Goal: Obtain resource: Obtain resource

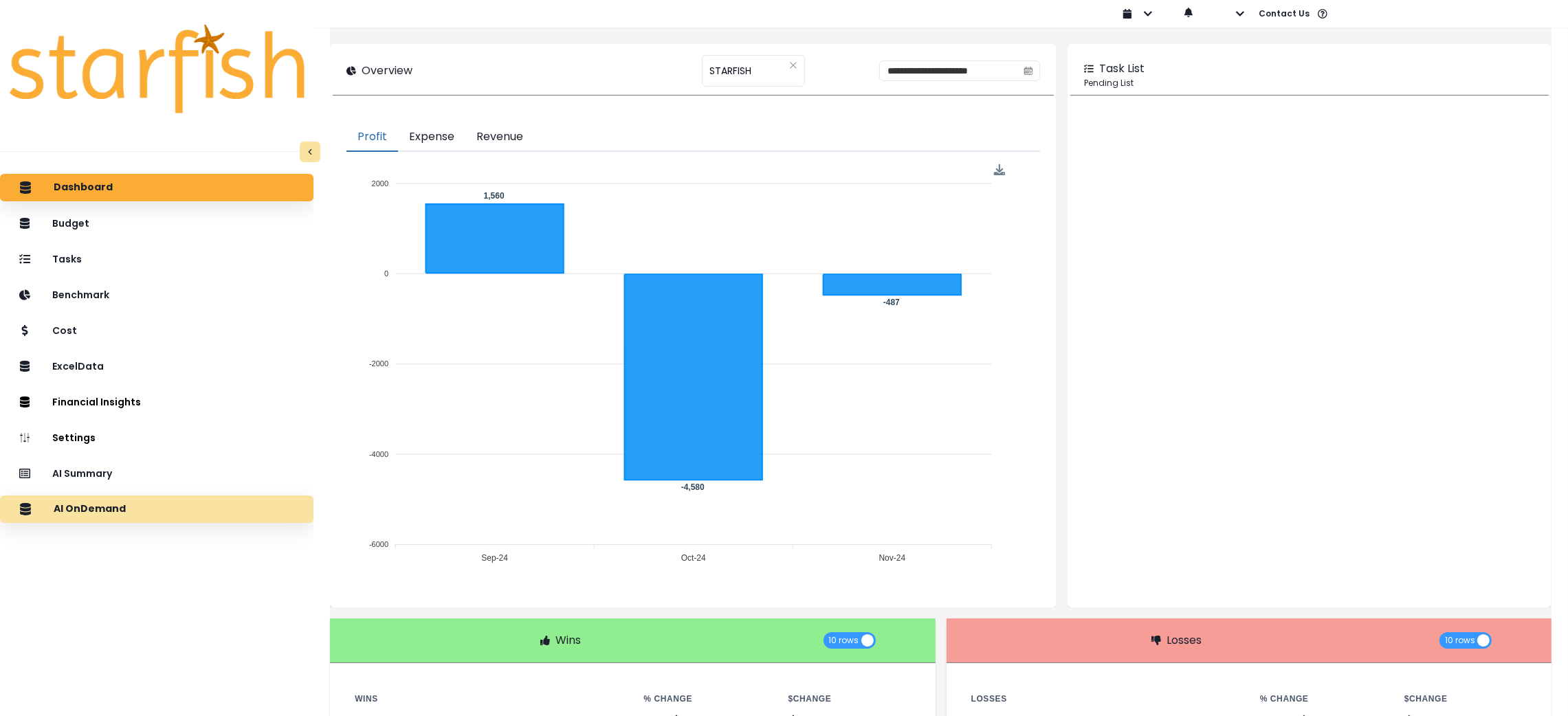
click at [102, 511] on p "AI OnDemand" at bounding box center [90, 509] width 72 height 12
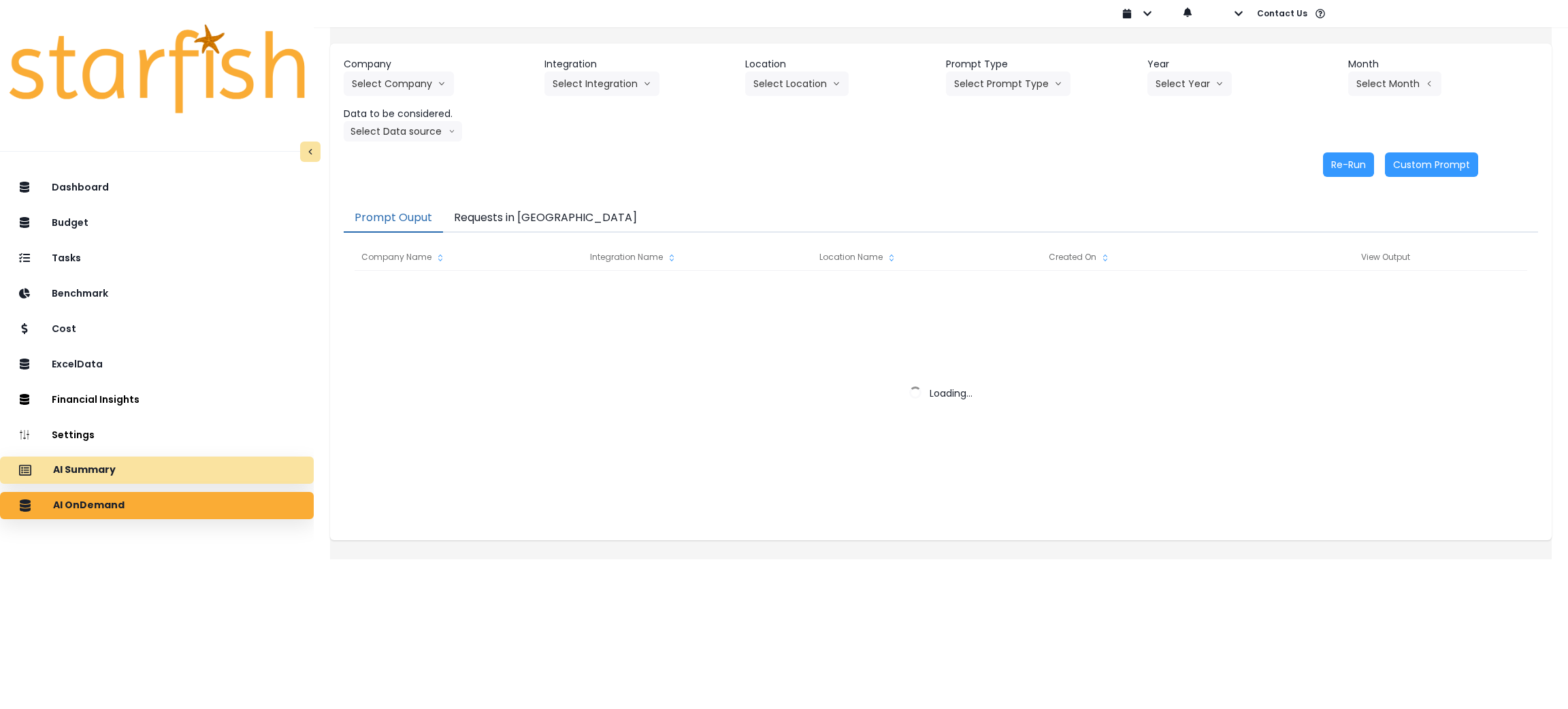
click at [185, 478] on div "AI Summary" at bounding box center [156, 470] width 292 height 29
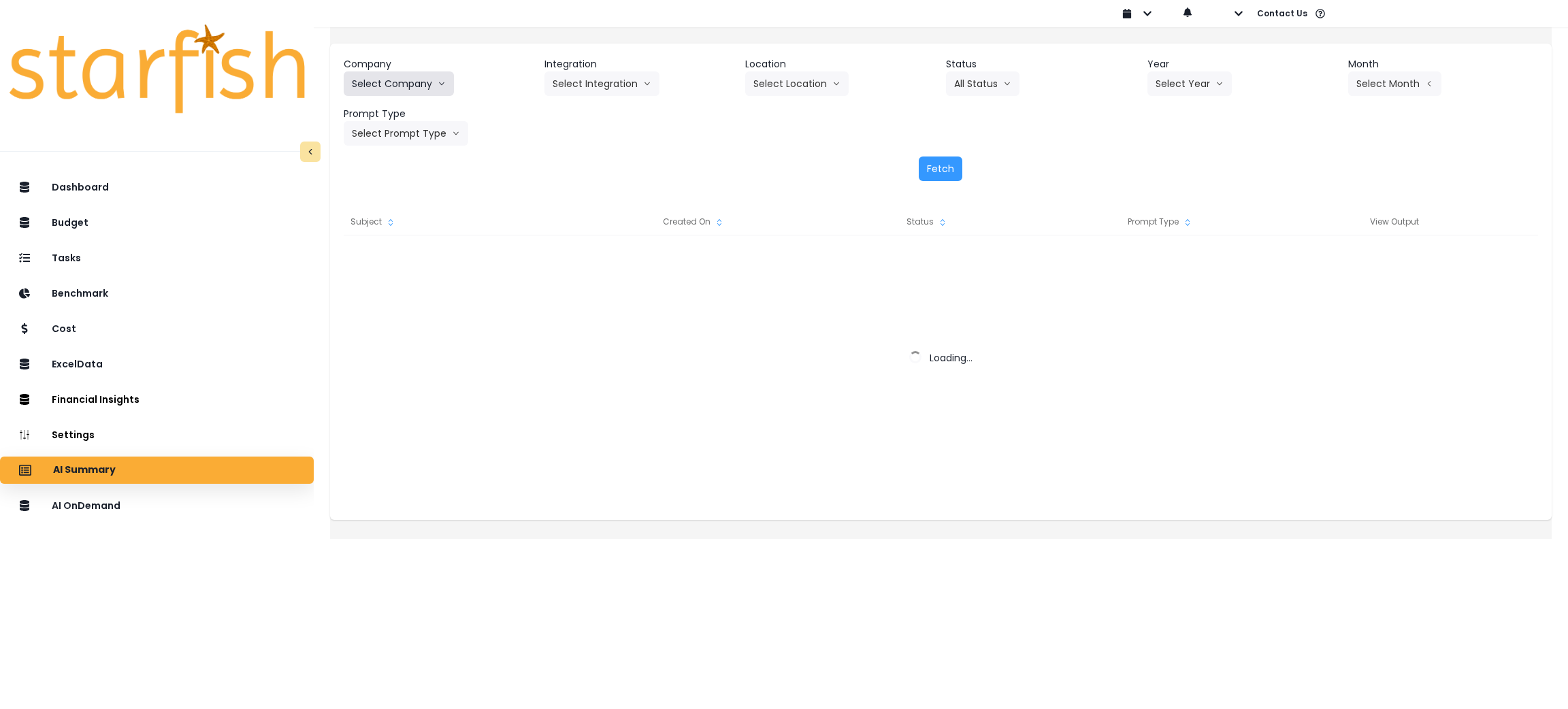
click at [408, 85] on button "Select Company" at bounding box center [398, 84] width 110 height 25
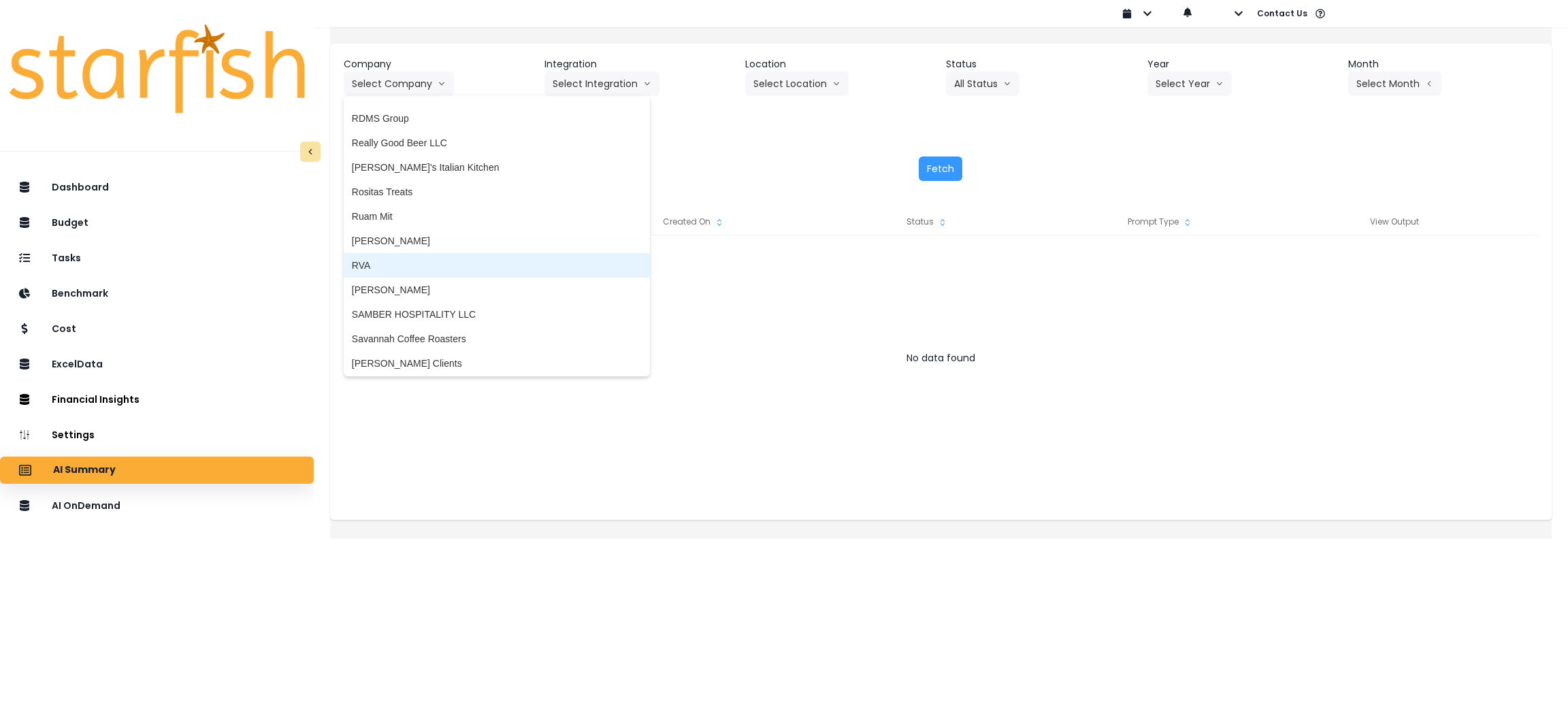
scroll to position [2552, 0]
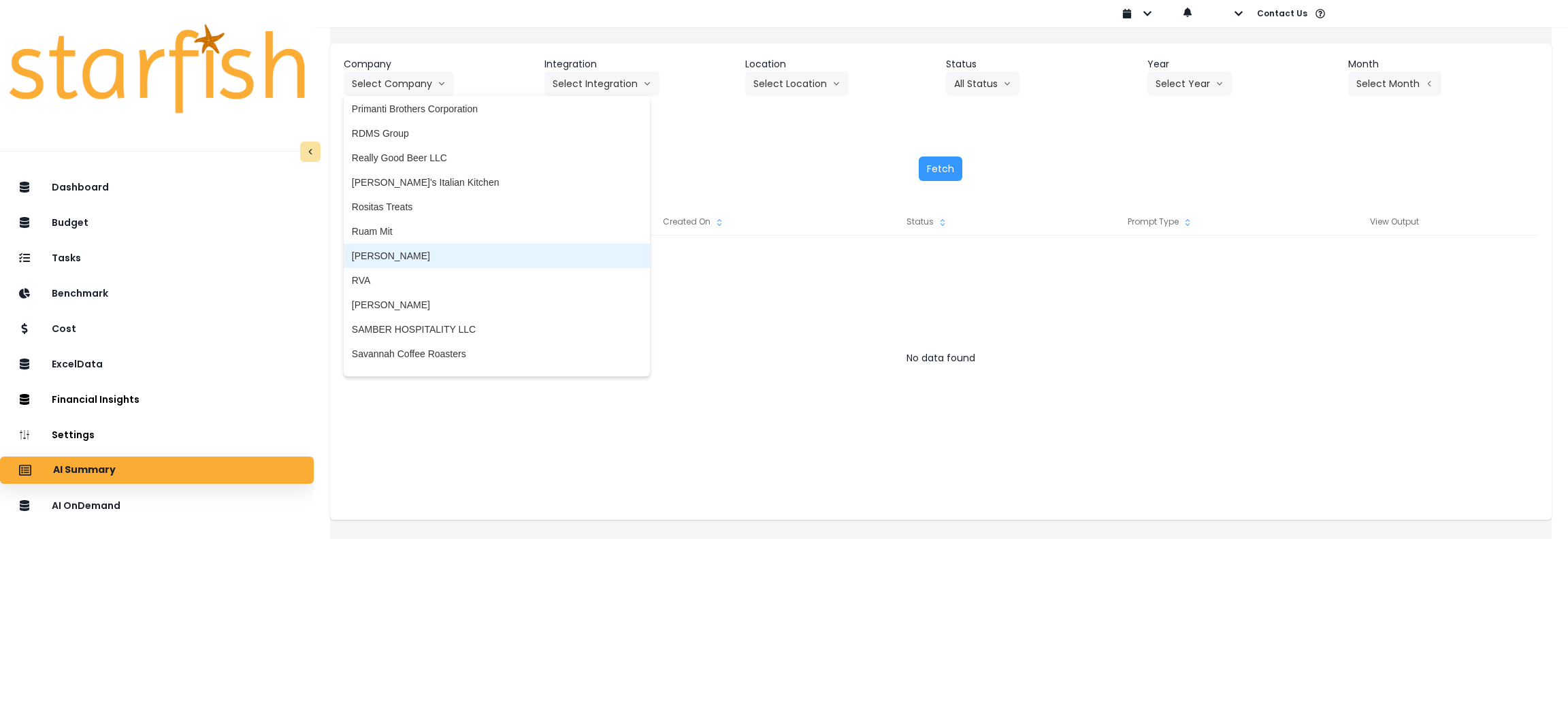
click at [422, 253] on span "[PERSON_NAME]" at bounding box center [497, 256] width 290 height 14
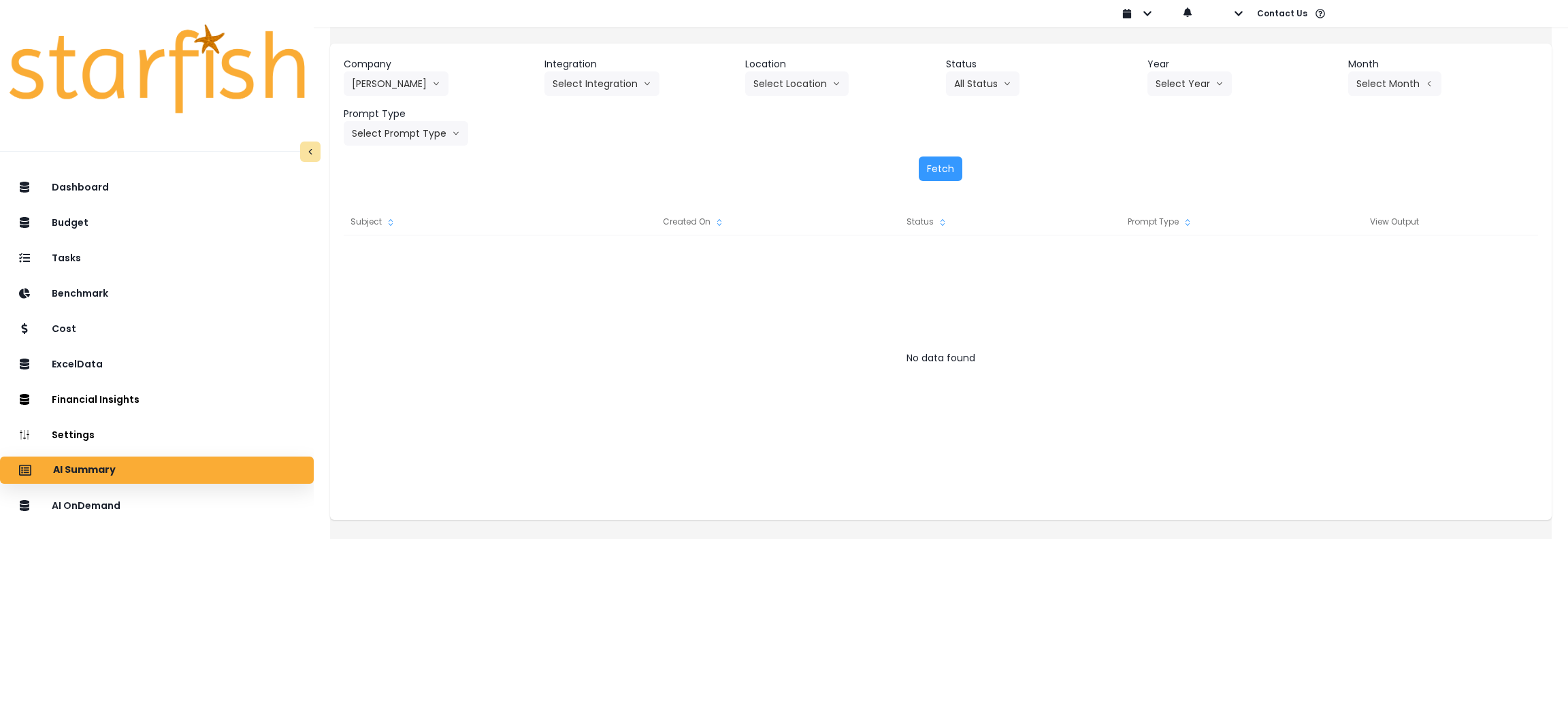
click at [623, 59] on header "Integration" at bounding box center [639, 64] width 190 height 15
click at [623, 76] on button "Select Integration" at bounding box center [601, 84] width 115 height 25
click at [589, 116] on span "College" at bounding box center [592, 113] width 79 height 14
click at [1194, 87] on button "Select Year" at bounding box center [1189, 84] width 84 height 25
click at [1163, 162] on span "2025" at bounding box center [1165, 161] width 21 height 14
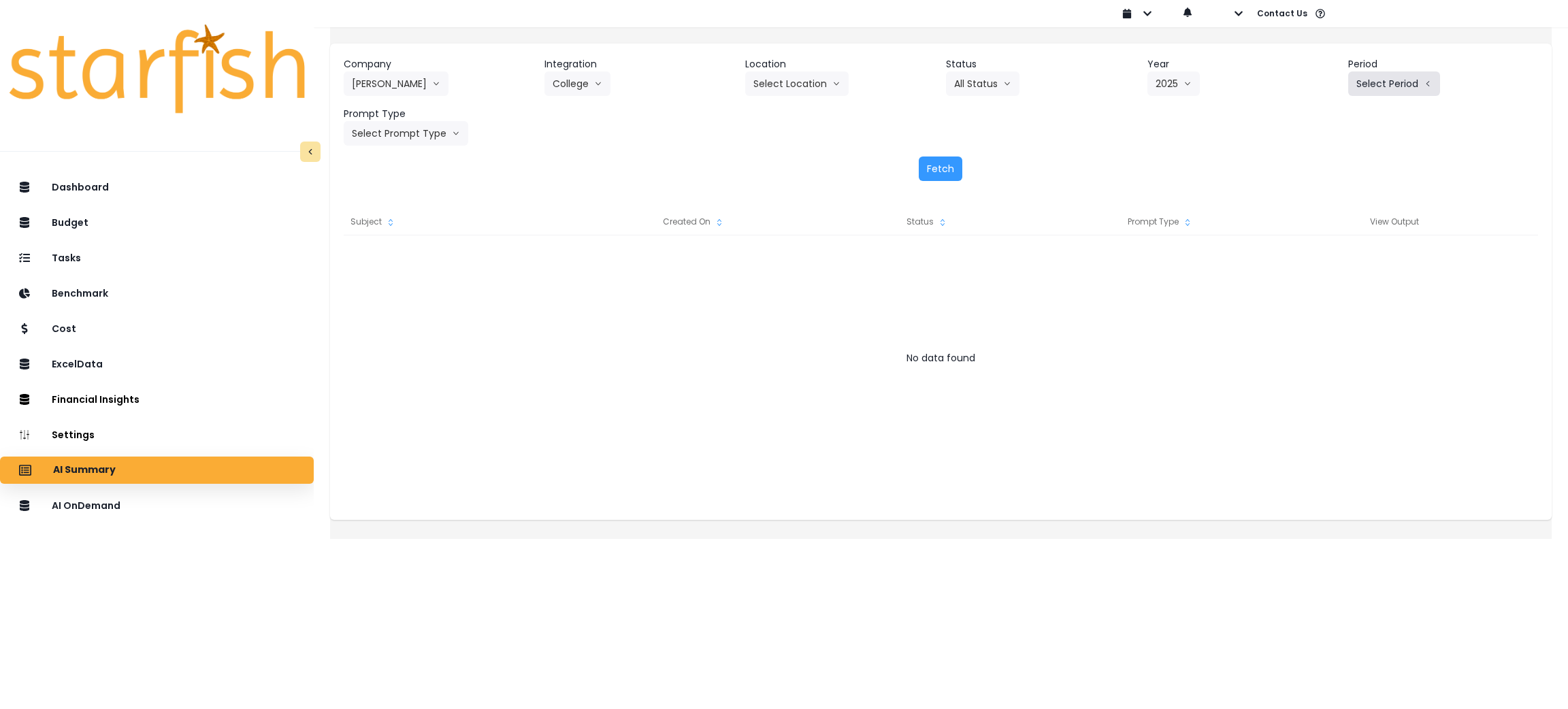
click at [1372, 81] on button "Select Period" at bounding box center [1393, 84] width 92 height 25
click at [1318, 260] on li "P8" at bounding box center [1331, 260] width 33 height 25
click at [404, 133] on button "Select Prompt Type" at bounding box center [406, 133] width 125 height 25
click at [398, 257] on span "Monthly Summary" at bounding box center [391, 260] width 77 height 14
click at [973, 154] on div "Company [PERSON_NAME] 86 Costs Asti Bagel Cafe Balance Grille Bald Ginger Bar B…" at bounding box center [940, 119] width 1221 height 151
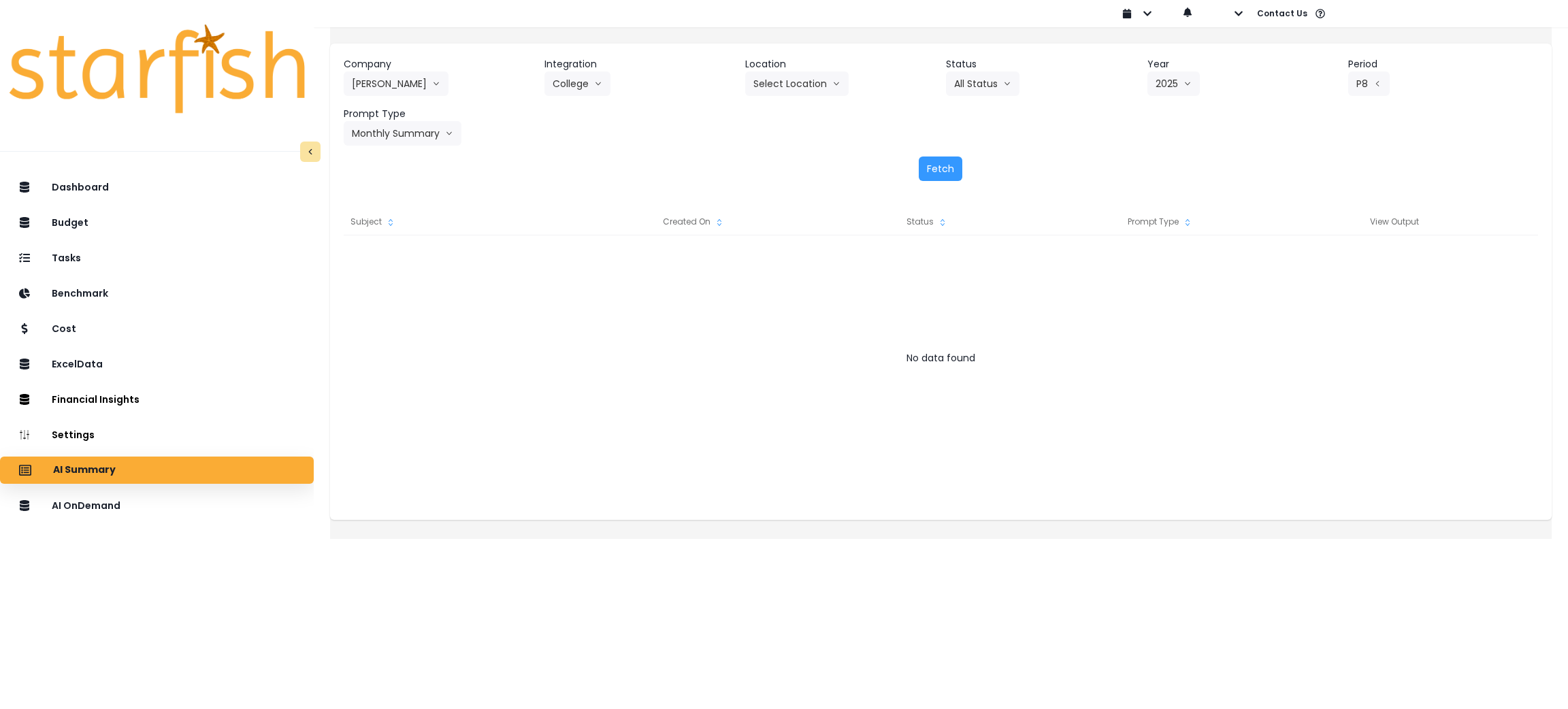
click at [916, 188] on div "Company [PERSON_NAME] 86 Costs Asti Bagel Cafe Balance Grille Bald Ginger Bar B…" at bounding box center [940, 119] width 1221 height 151
click at [926, 171] on button "Fetch" at bounding box center [940, 169] width 44 height 25
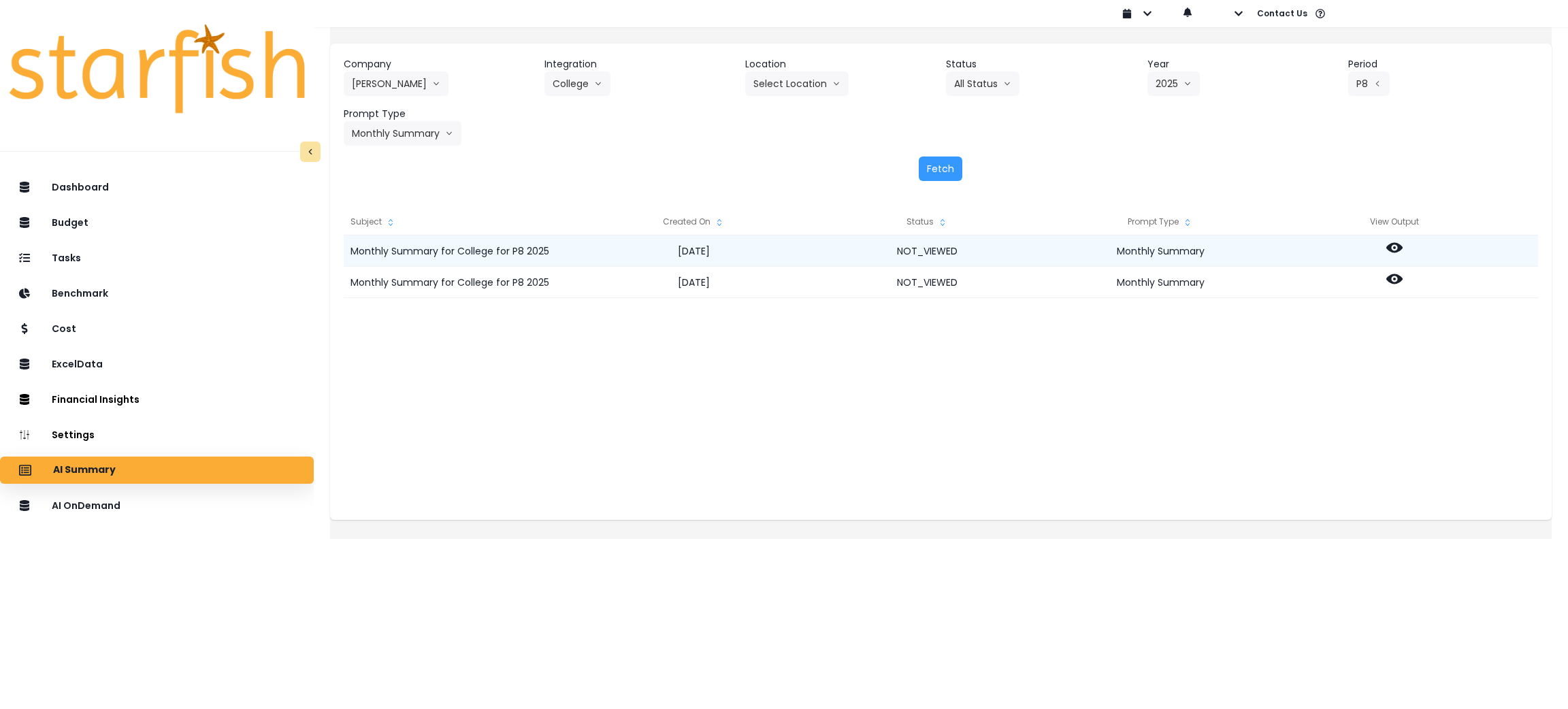
click at [1395, 247] on circle at bounding box center [1395, 248] width 3 height 3
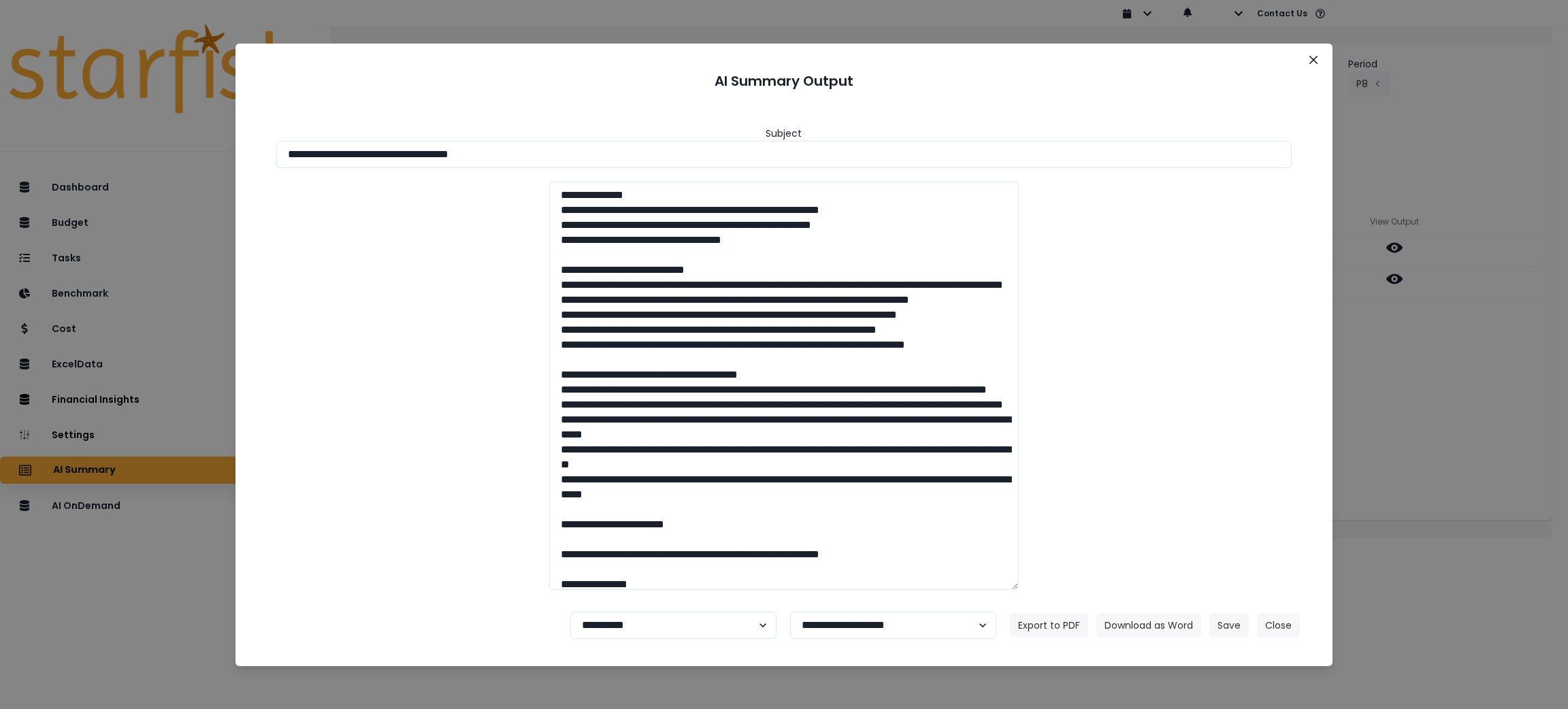
drag, startPoint x: 567, startPoint y: 159, endPoint x: 127, endPoint y: 157, distance: 440.0
click at [127, 157] on div "**********" at bounding box center [784, 354] width 1568 height 709
click at [1137, 620] on button "Download as Word" at bounding box center [1149, 626] width 105 height 25
drag, startPoint x: 1428, startPoint y: 496, endPoint x: 1393, endPoint y: 357, distance: 143.3
click at [1428, 496] on div "**********" at bounding box center [784, 354] width 1568 height 709
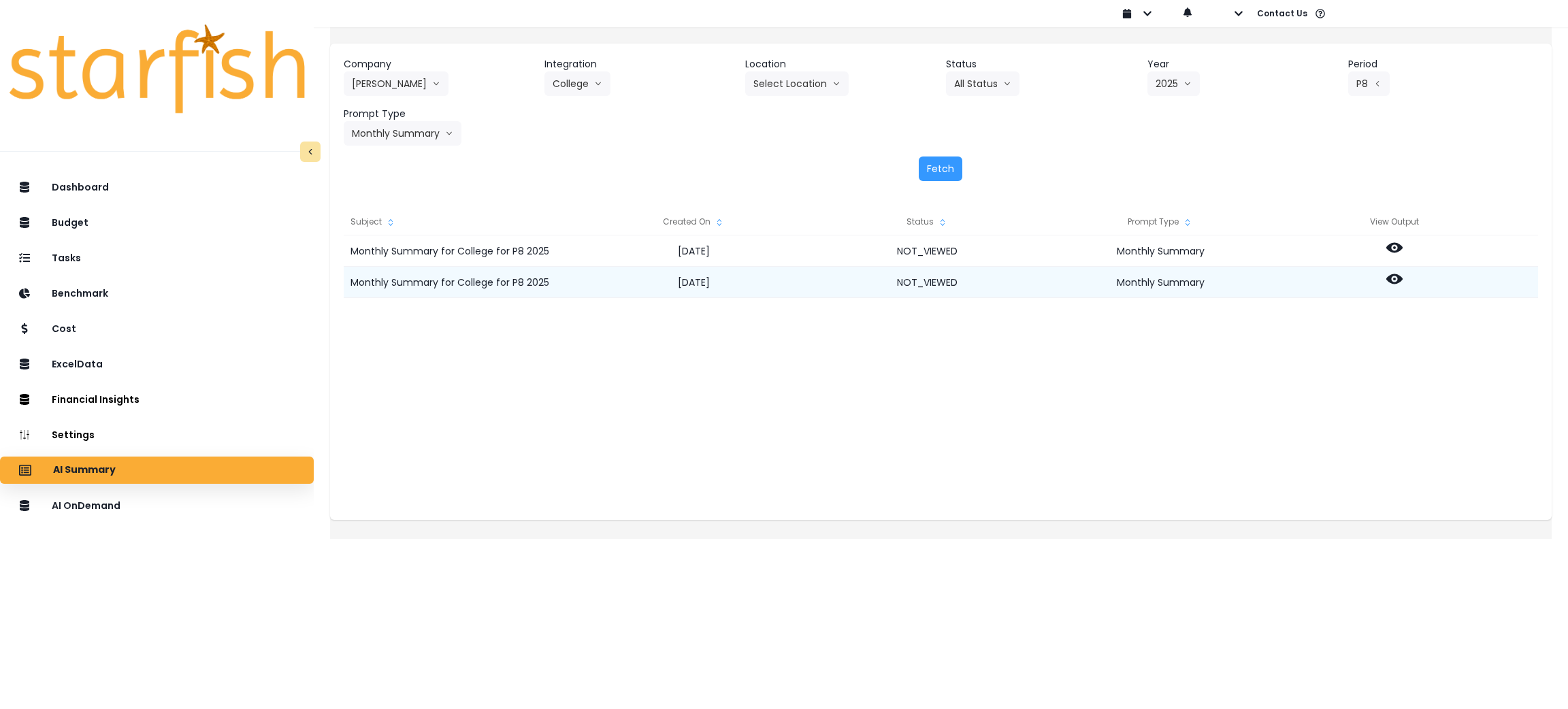
click at [1402, 279] on icon at bounding box center [1394, 279] width 16 height 10
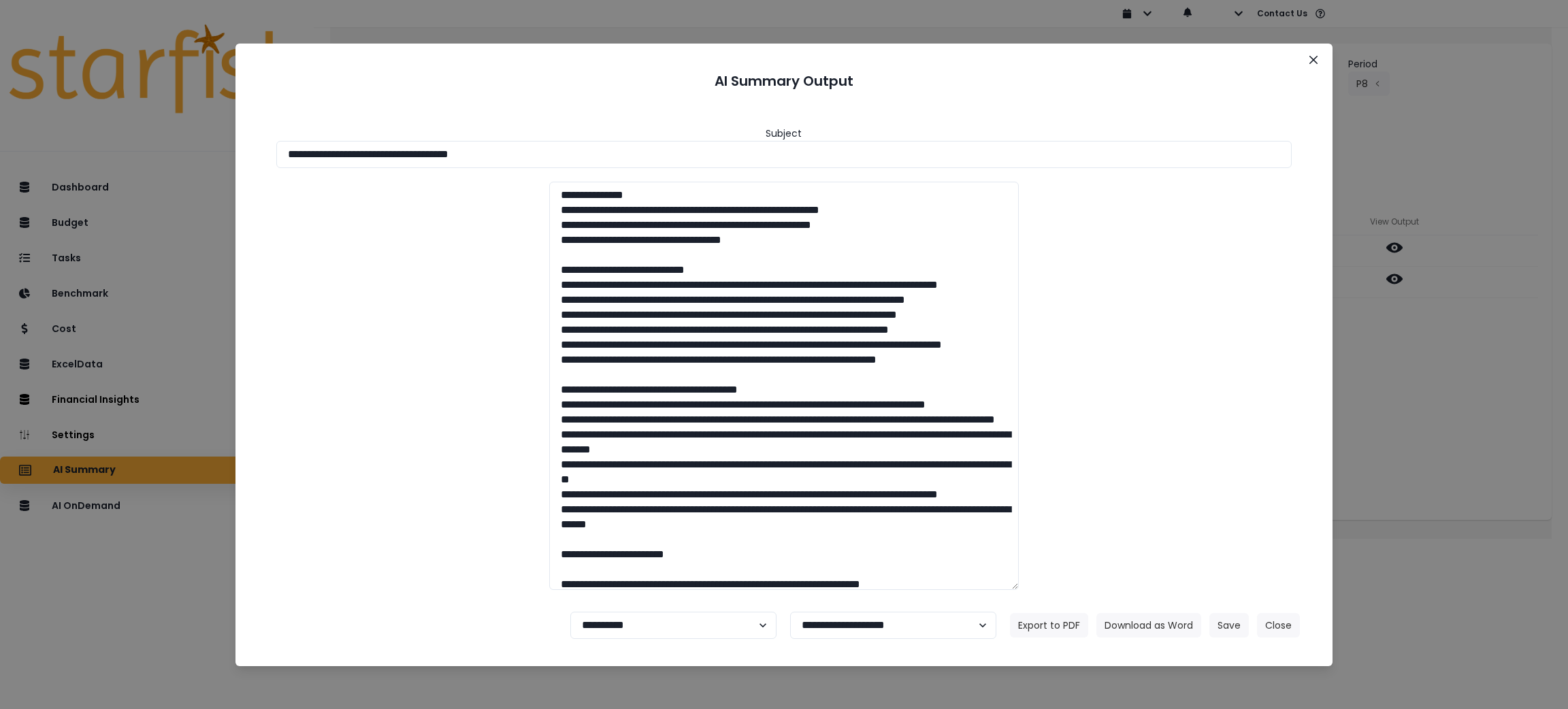
drag, startPoint x: 613, startPoint y: 166, endPoint x: 207, endPoint y: 192, distance: 406.8
click at [35, 136] on div "**********" at bounding box center [784, 354] width 1568 height 709
click at [1149, 629] on button "Download as Word" at bounding box center [1149, 626] width 105 height 25
click at [1260, 623] on button "Close" at bounding box center [1278, 626] width 43 height 25
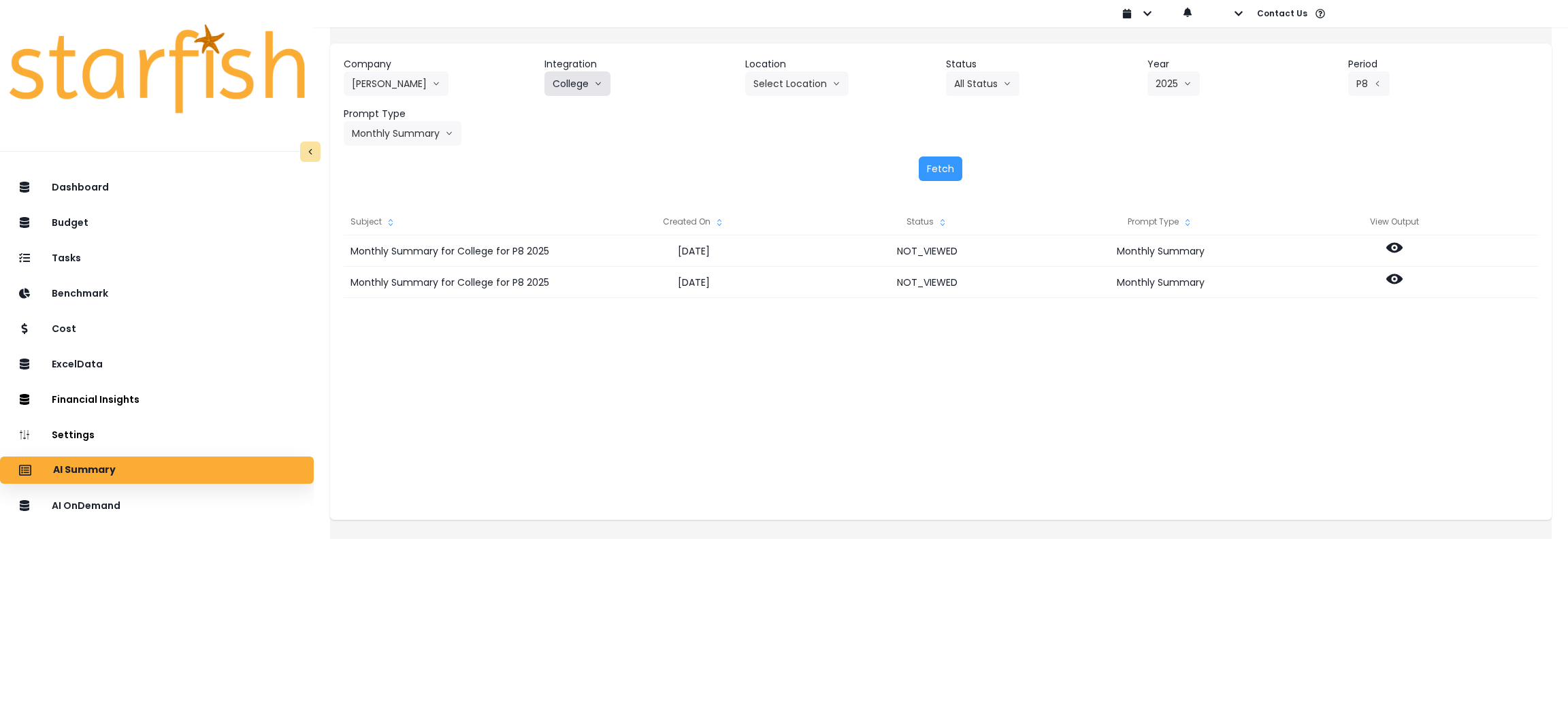
click at [599, 79] on button "College" at bounding box center [577, 84] width 66 height 25
click at [594, 175] on li "[PERSON_NAME]" at bounding box center [591, 186] width 95 height 25
click at [934, 173] on button "Fetch" at bounding box center [940, 169] width 44 height 25
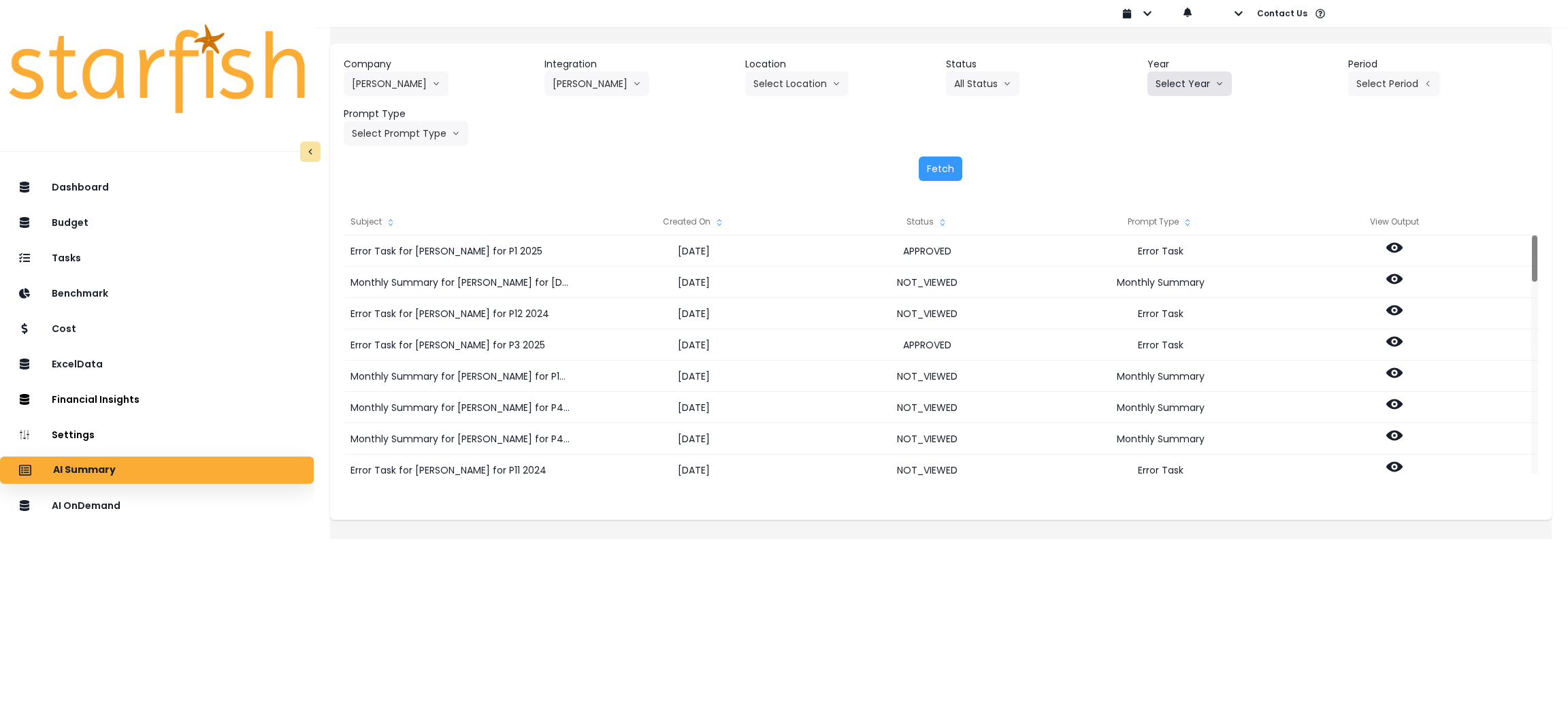
click at [1190, 84] on button "Select Year" at bounding box center [1189, 84] width 84 height 25
drag, startPoint x: 1157, startPoint y: 158, endPoint x: 1167, endPoint y: 160, distance: 10.2
click at [1169, 165] on span "2025" at bounding box center [1165, 161] width 21 height 14
click at [1358, 75] on button "Select Period" at bounding box center [1393, 84] width 92 height 25
click at [1323, 254] on span "P8" at bounding box center [1331, 260] width 17 height 14
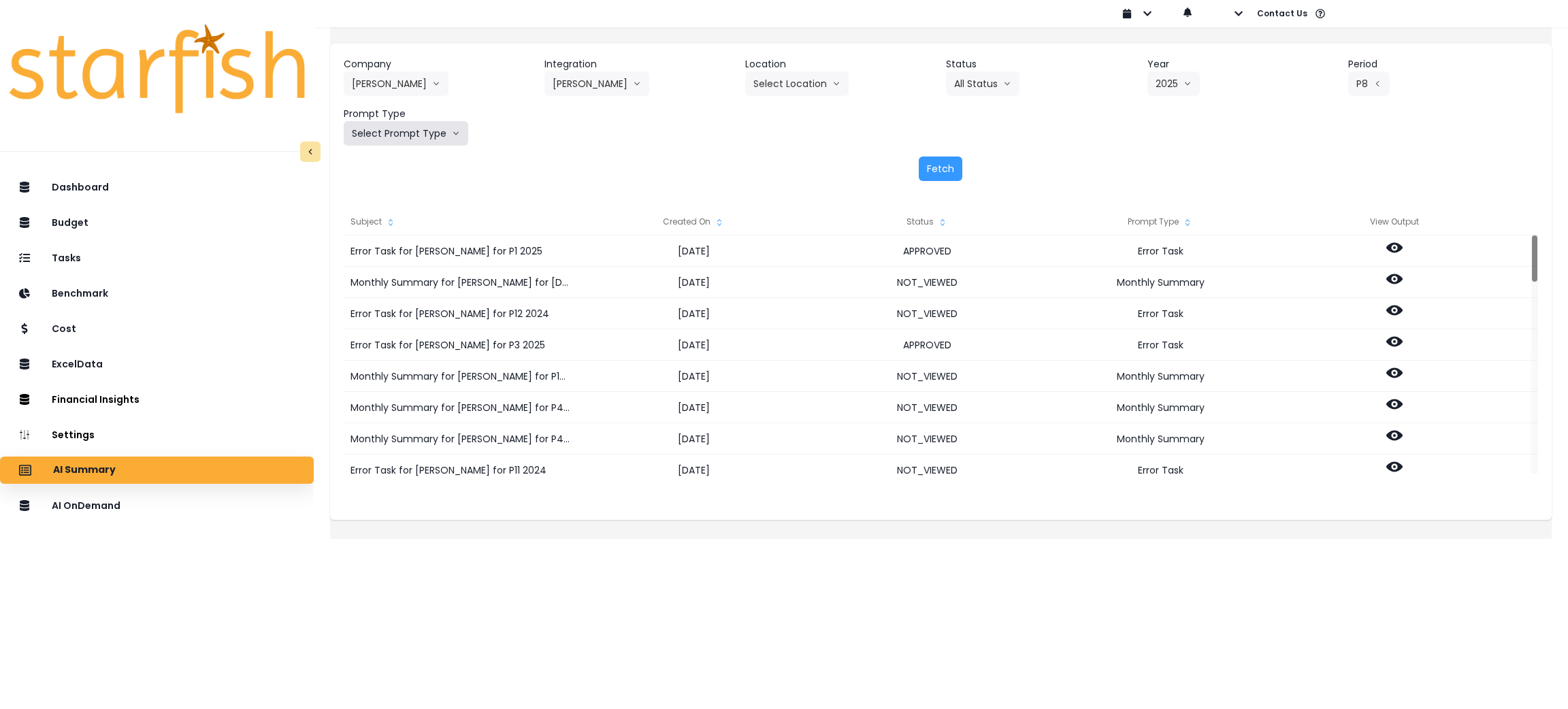
click at [409, 137] on button "Select Prompt Type" at bounding box center [406, 133] width 125 height 25
click at [388, 248] on li "Monthly Summary" at bounding box center [390, 260] width 93 height 25
click at [962, 172] on div "Fetch" at bounding box center [941, 169] width 1194 height 25
click at [938, 169] on button "Fetch" at bounding box center [940, 169] width 44 height 25
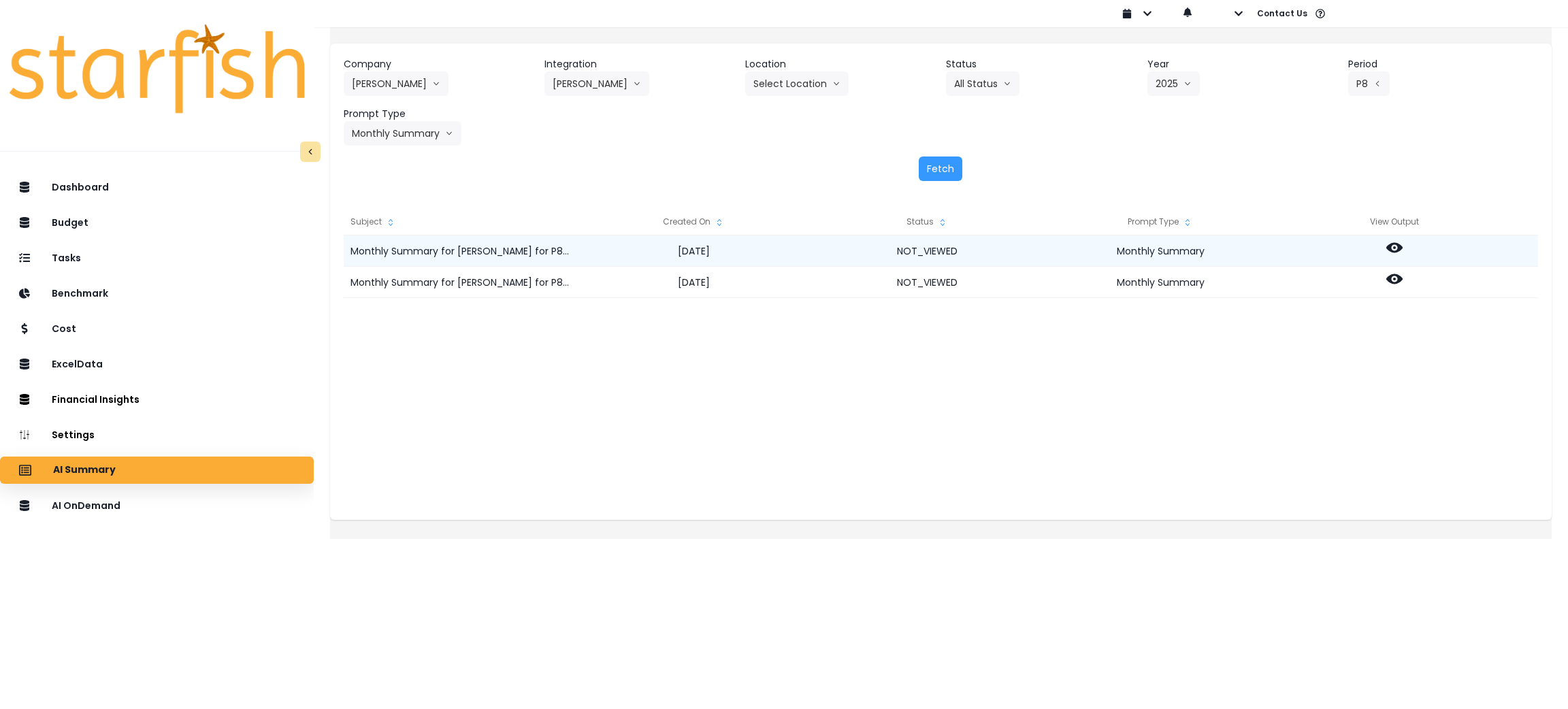
click at [1402, 251] on icon at bounding box center [1394, 247] width 16 height 16
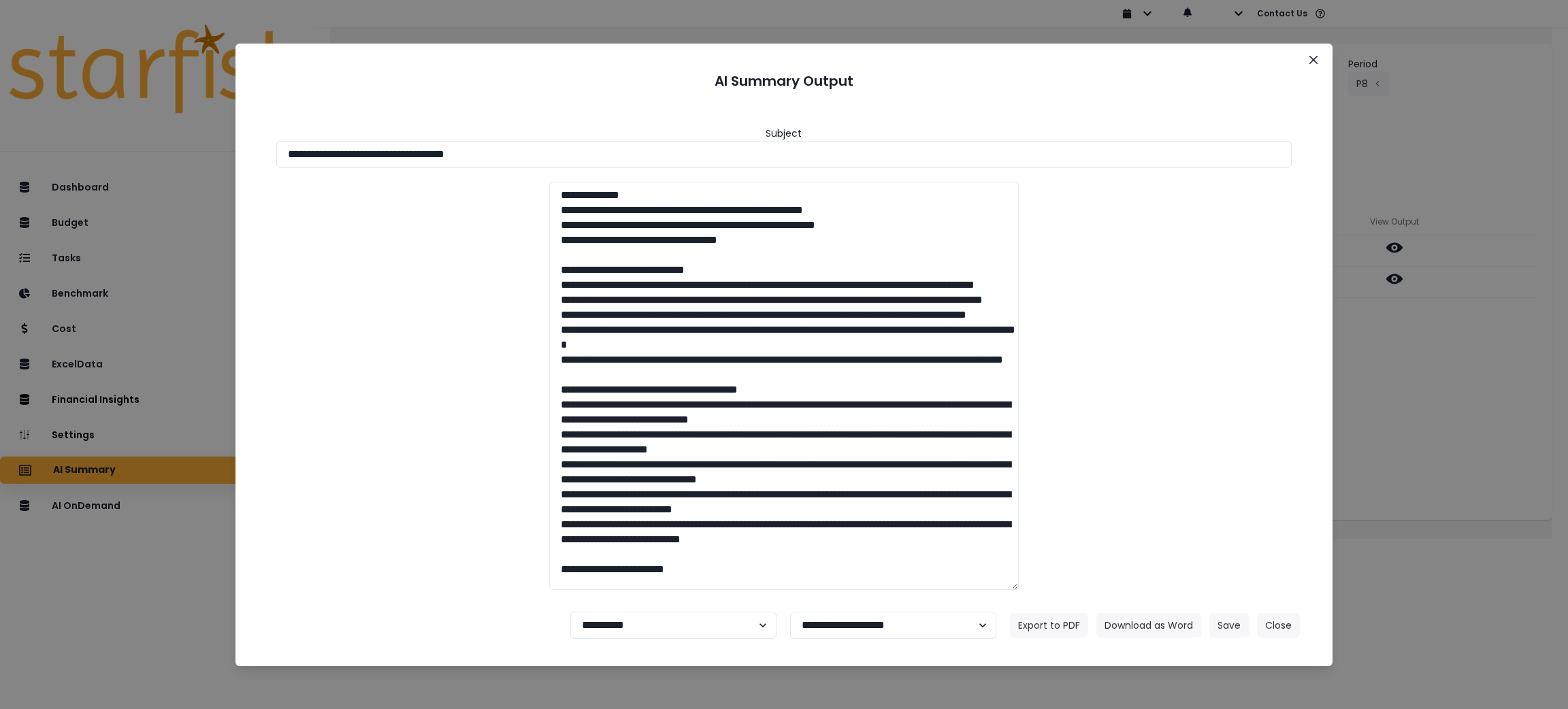
drag, startPoint x: 711, startPoint y: 155, endPoint x: 55, endPoint y: 155, distance: 656.0
click at [63, 155] on div "**********" at bounding box center [784, 354] width 1568 height 709
click at [1175, 627] on button "Download as Word" at bounding box center [1149, 626] width 105 height 25
drag, startPoint x: 1451, startPoint y: 428, endPoint x: 1424, endPoint y: 359, distance: 74.1
click at [1451, 428] on div "**********" at bounding box center [784, 354] width 1568 height 709
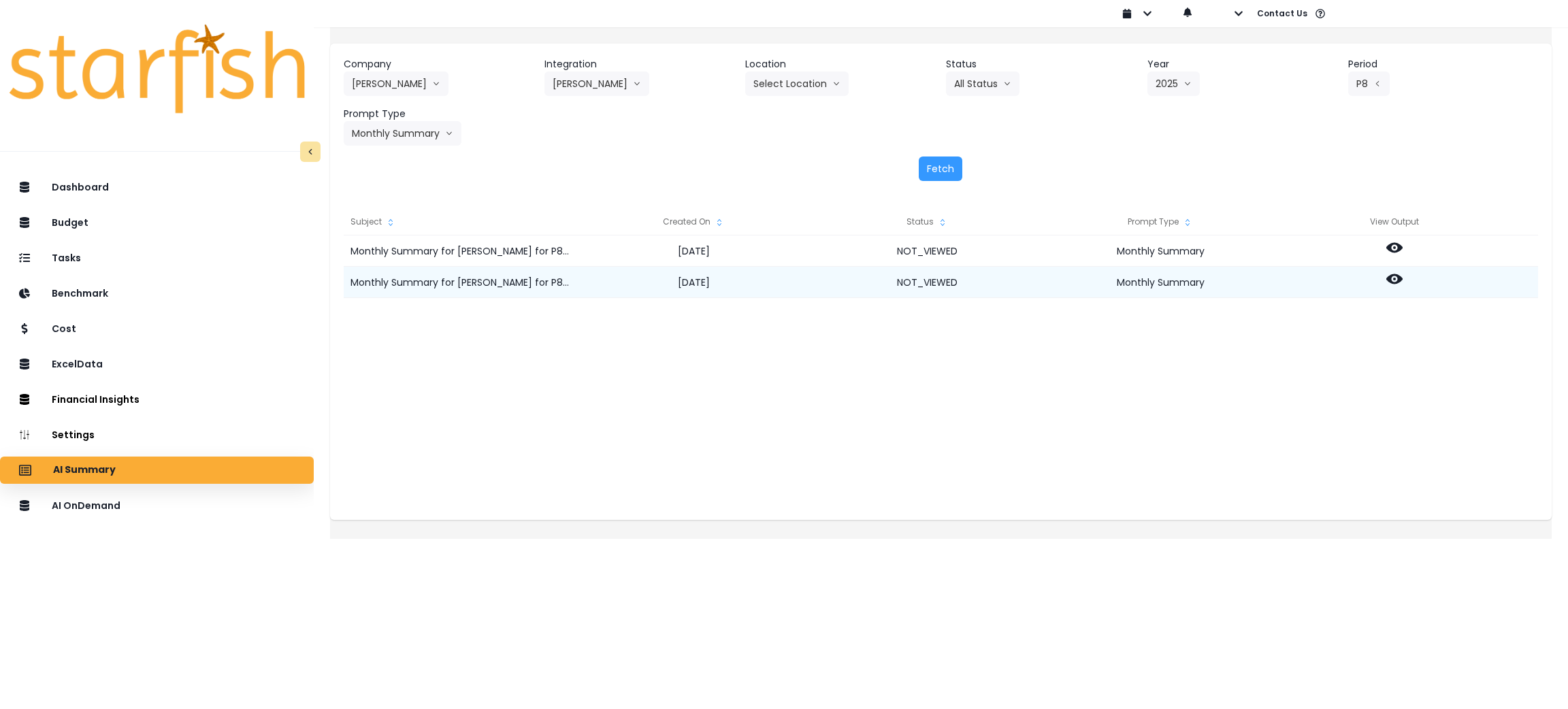
click at [1402, 282] on icon at bounding box center [1394, 279] width 16 height 10
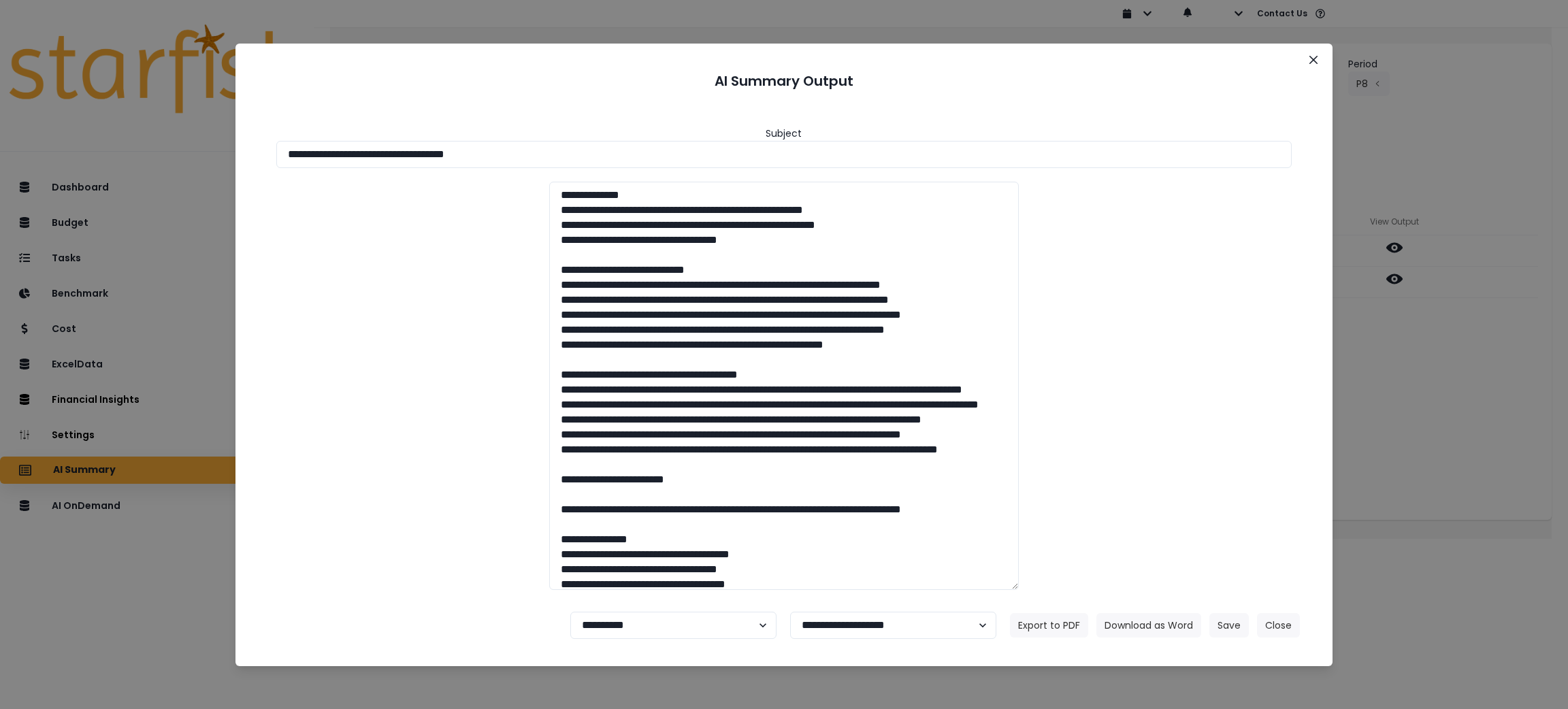
drag, startPoint x: 697, startPoint y: 175, endPoint x: 28, endPoint y: 175, distance: 669.0
click at [28, 175] on div "**********" at bounding box center [784, 354] width 1568 height 709
click at [468, 165] on input "**********" at bounding box center [784, 154] width 1016 height 27
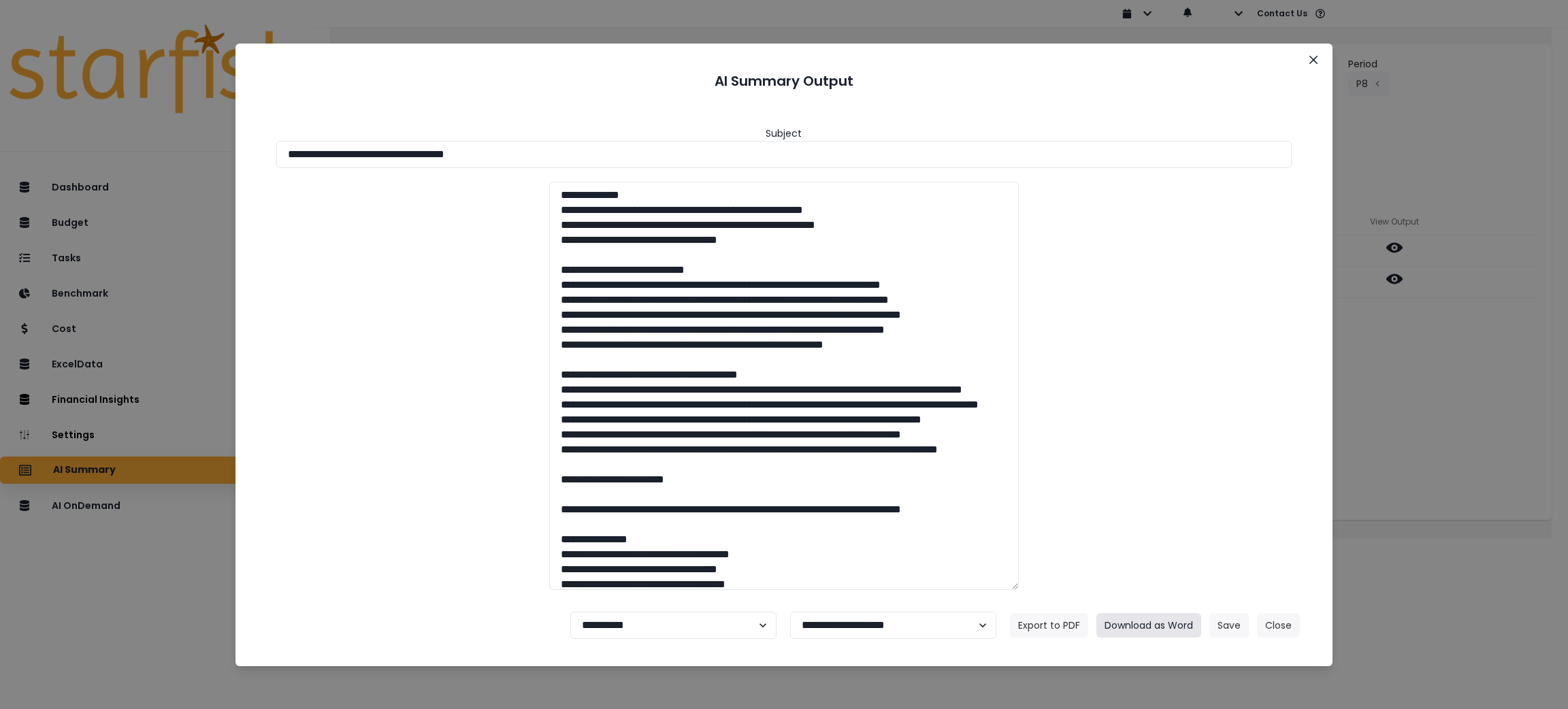
click at [1143, 613] on button "Download as Word" at bounding box center [1149, 626] width 105 height 25
click at [1283, 625] on button "Close" at bounding box center [1278, 626] width 43 height 25
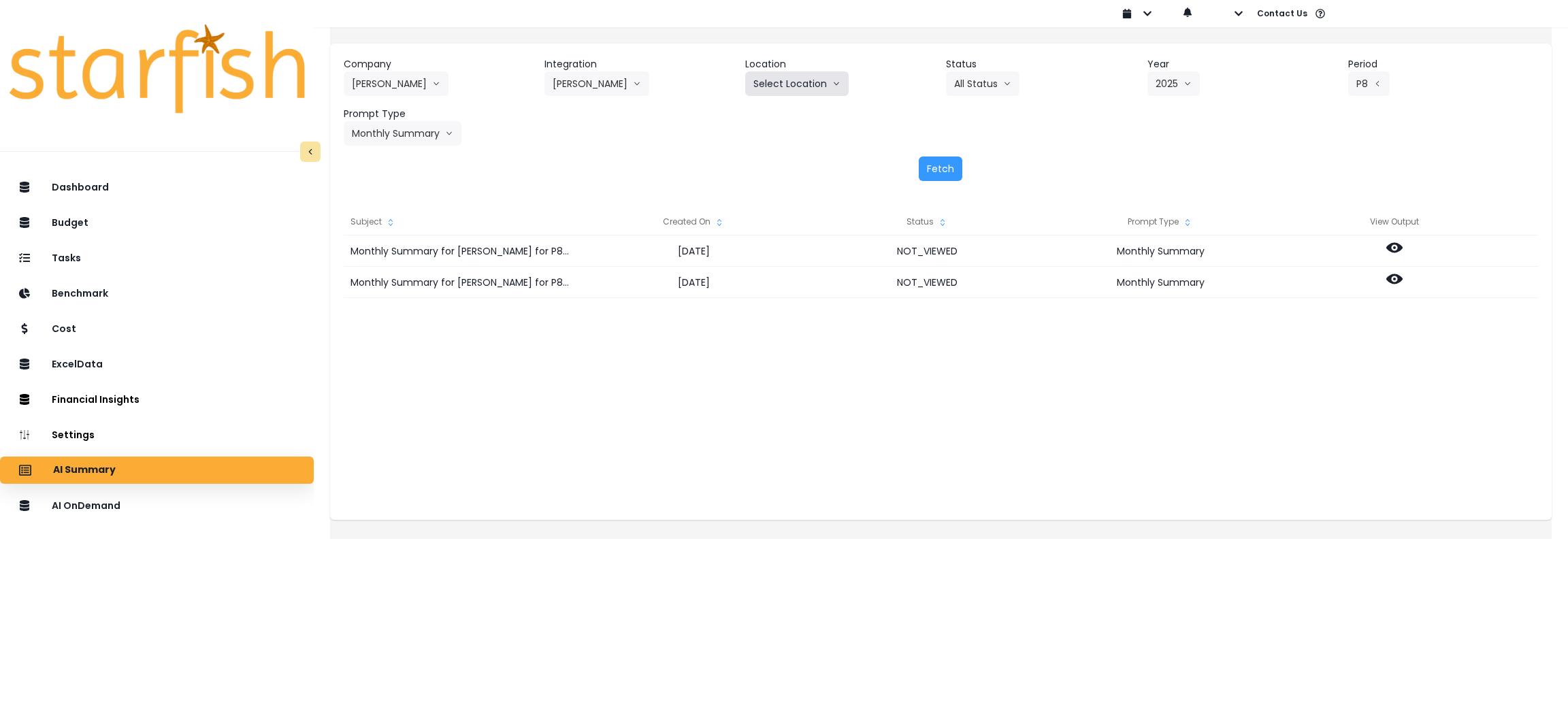
click at [777, 81] on button "Select Location" at bounding box center [797, 84] width 103 height 25
click at [598, 78] on button "[PERSON_NAME]" at bounding box center [596, 84] width 105 height 25
click at [591, 133] on span "[PERSON_NAME]" at bounding box center [592, 137] width 79 height 14
click at [1177, 83] on button "Select Year" at bounding box center [1189, 84] width 84 height 25
click at [1155, 170] on li "2025" at bounding box center [1166, 161] width 38 height 25
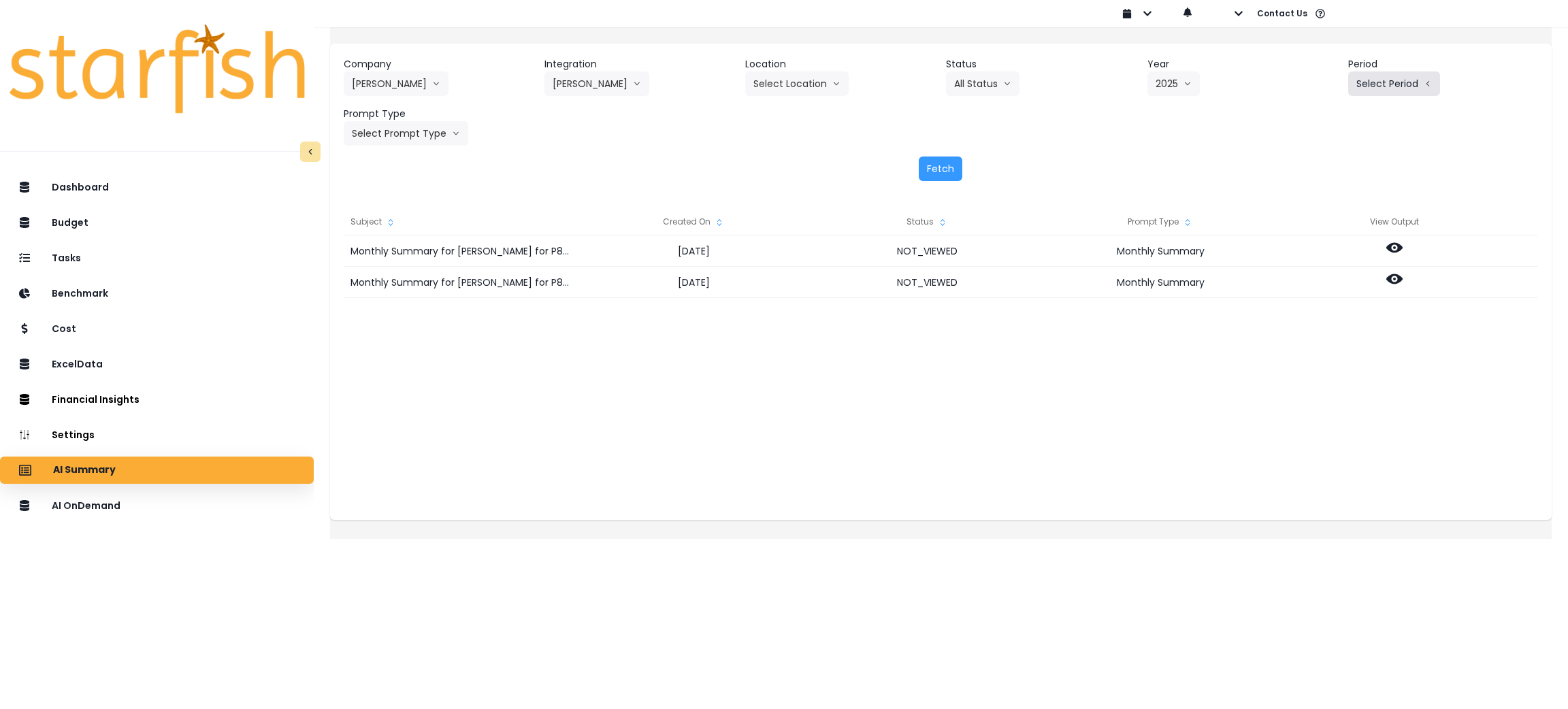
click at [1376, 78] on button "Select Period" at bounding box center [1393, 84] width 92 height 25
click at [1323, 261] on span "P8" at bounding box center [1331, 260] width 17 height 14
click at [443, 118] on header "Prompt Type" at bounding box center [438, 114] width 190 height 15
click at [443, 139] on button "Select Prompt Type" at bounding box center [406, 133] width 125 height 25
click at [411, 260] on span "Monthly Summary" at bounding box center [391, 260] width 77 height 14
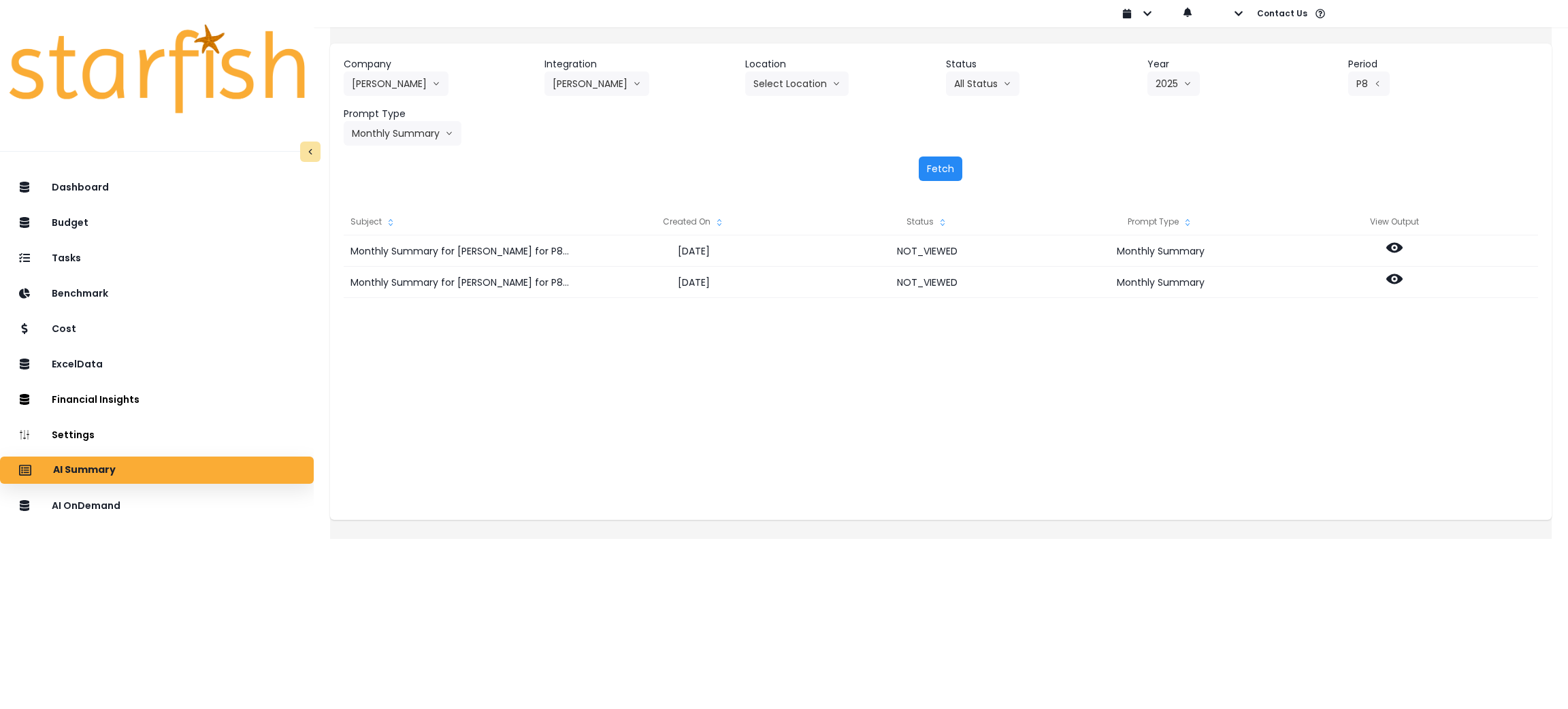
click at [945, 165] on button "Fetch" at bounding box center [940, 169] width 44 height 25
click at [851, 412] on div "Monthly Summary for [PERSON_NAME] for P8 2025 [DATE] NOT_VIEWED Monthly Summary…" at bounding box center [941, 371] width 1194 height 272
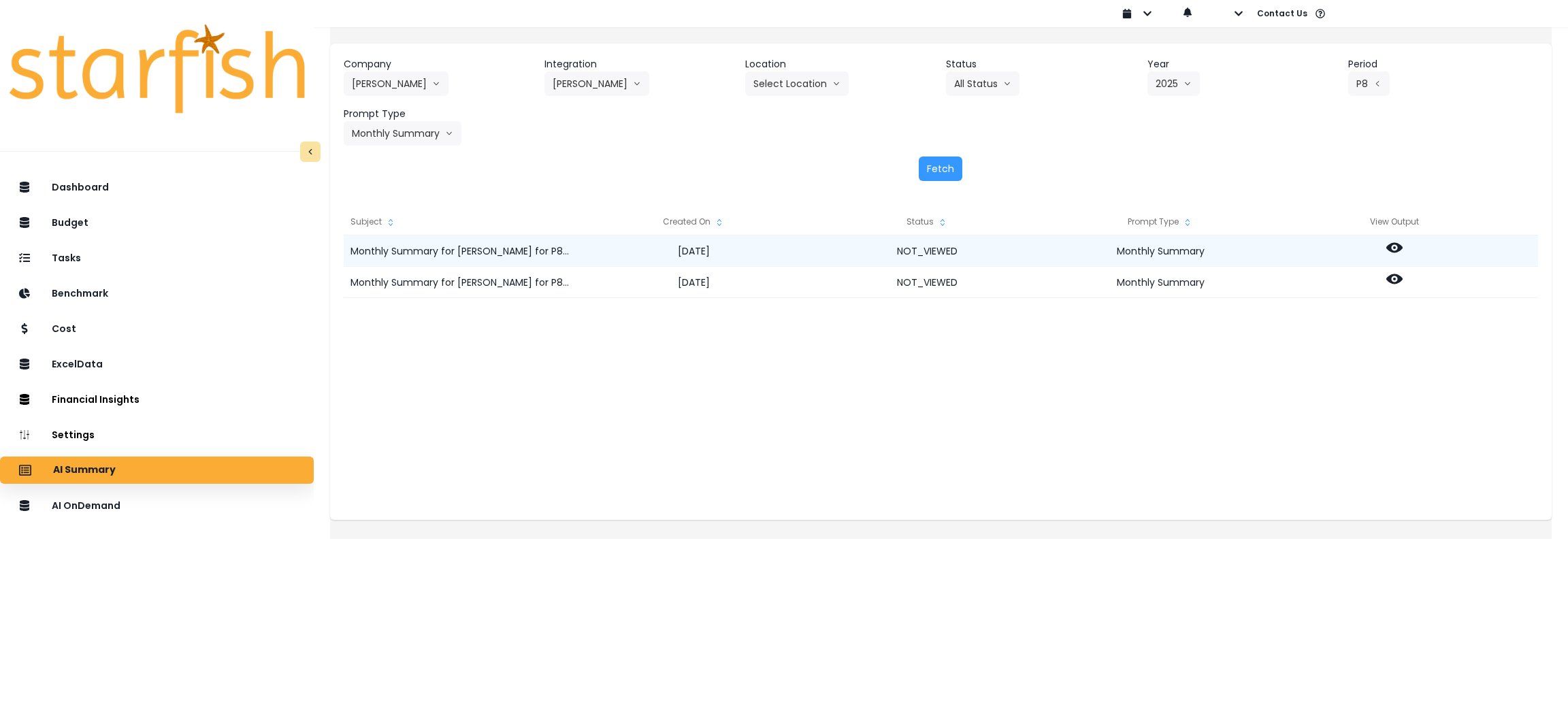
click at [1402, 247] on icon at bounding box center [1394, 247] width 16 height 16
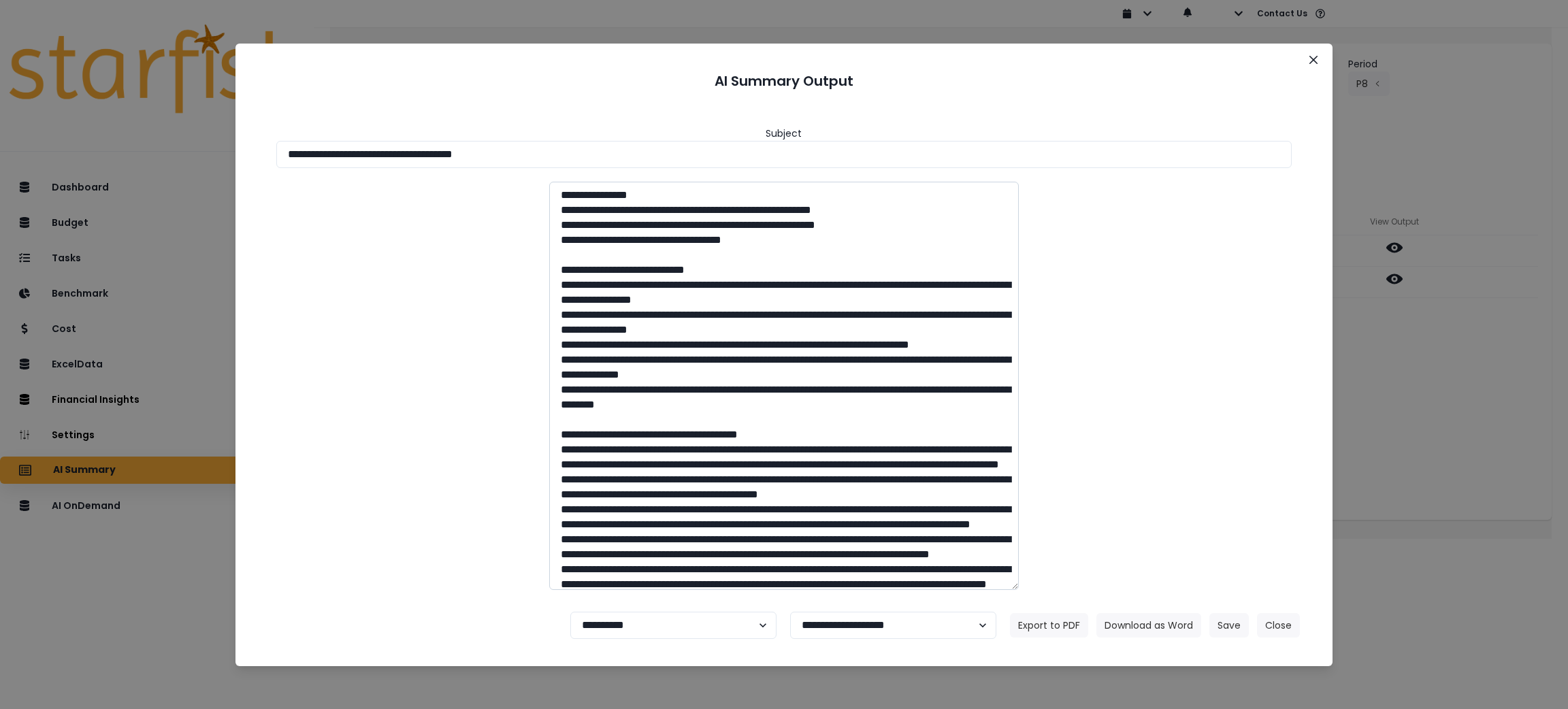
drag, startPoint x: 619, startPoint y: 157, endPoint x: 636, endPoint y: 341, distance: 184.8
click at [119, 145] on div "**********" at bounding box center [784, 354] width 1568 height 709
click at [1162, 634] on button "Download as Word" at bounding box center [1149, 626] width 105 height 25
click at [1385, 432] on div "**********" at bounding box center [784, 354] width 1568 height 709
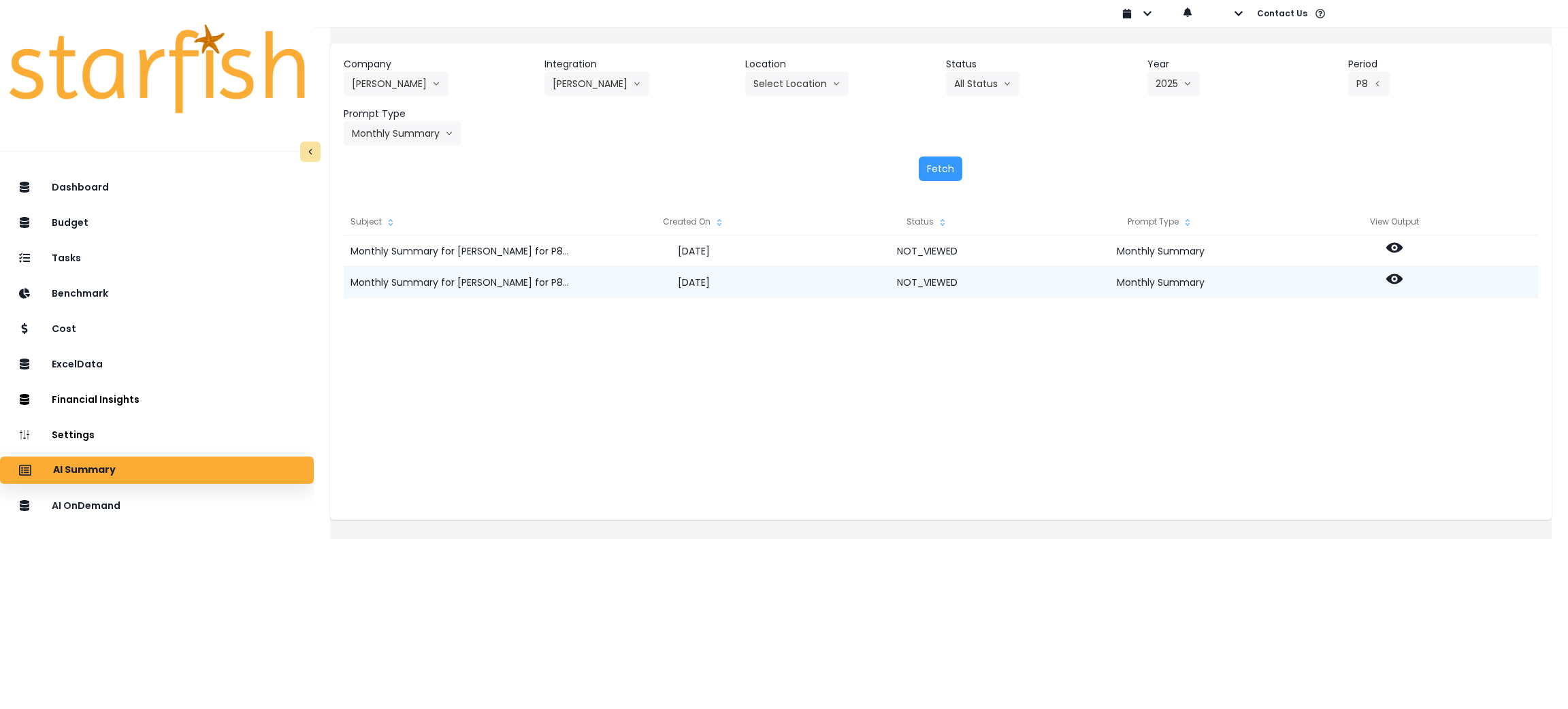
click at [1402, 277] on icon at bounding box center [1394, 279] width 16 height 10
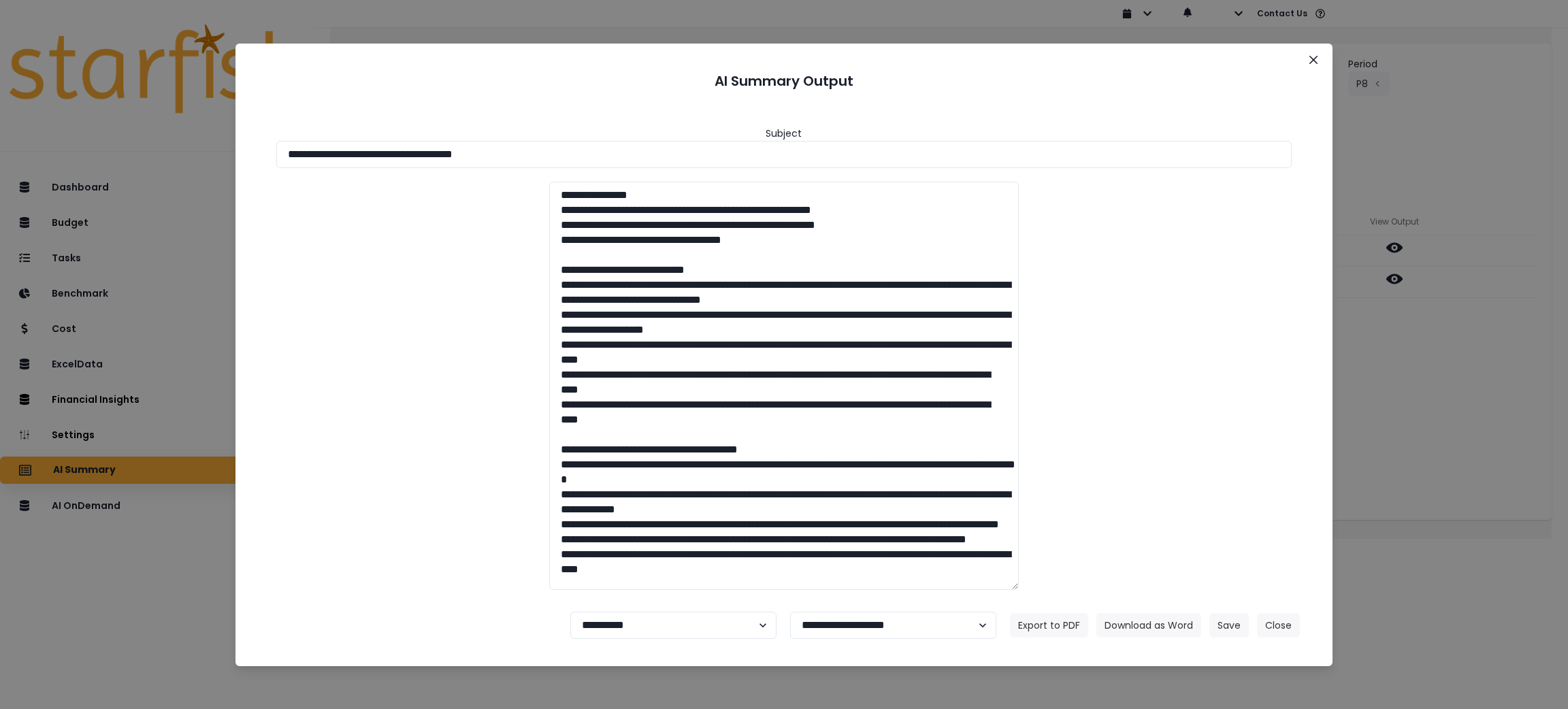
drag, startPoint x: 636, startPoint y: 160, endPoint x: 0, endPoint y: 105, distance: 638.4
click at [0, 105] on div "**********" at bounding box center [784, 354] width 1568 height 709
click at [1153, 617] on button "Download as Word" at bounding box center [1149, 626] width 105 height 25
click at [1271, 353] on div at bounding box center [784, 386] width 1043 height 408
click at [1398, 357] on div "**********" at bounding box center [784, 354] width 1568 height 709
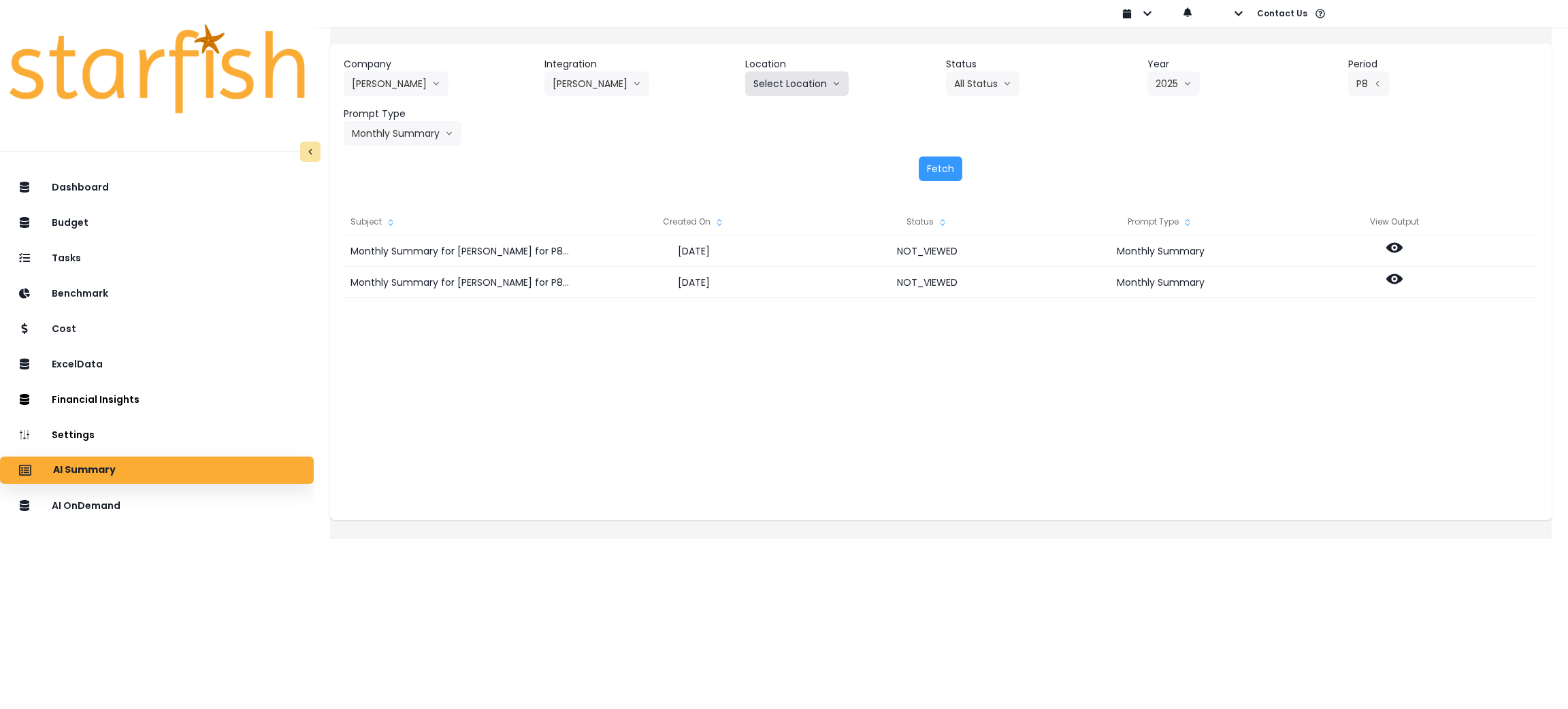
click at [787, 80] on button "Select Location" at bounding box center [797, 84] width 103 height 25
click at [624, 82] on button "[PERSON_NAME]" at bounding box center [596, 84] width 105 height 25
click at [570, 88] on button "[PERSON_NAME]" at bounding box center [596, 84] width 105 height 25
click at [601, 210] on span "Eglinton" at bounding box center [592, 210] width 79 height 14
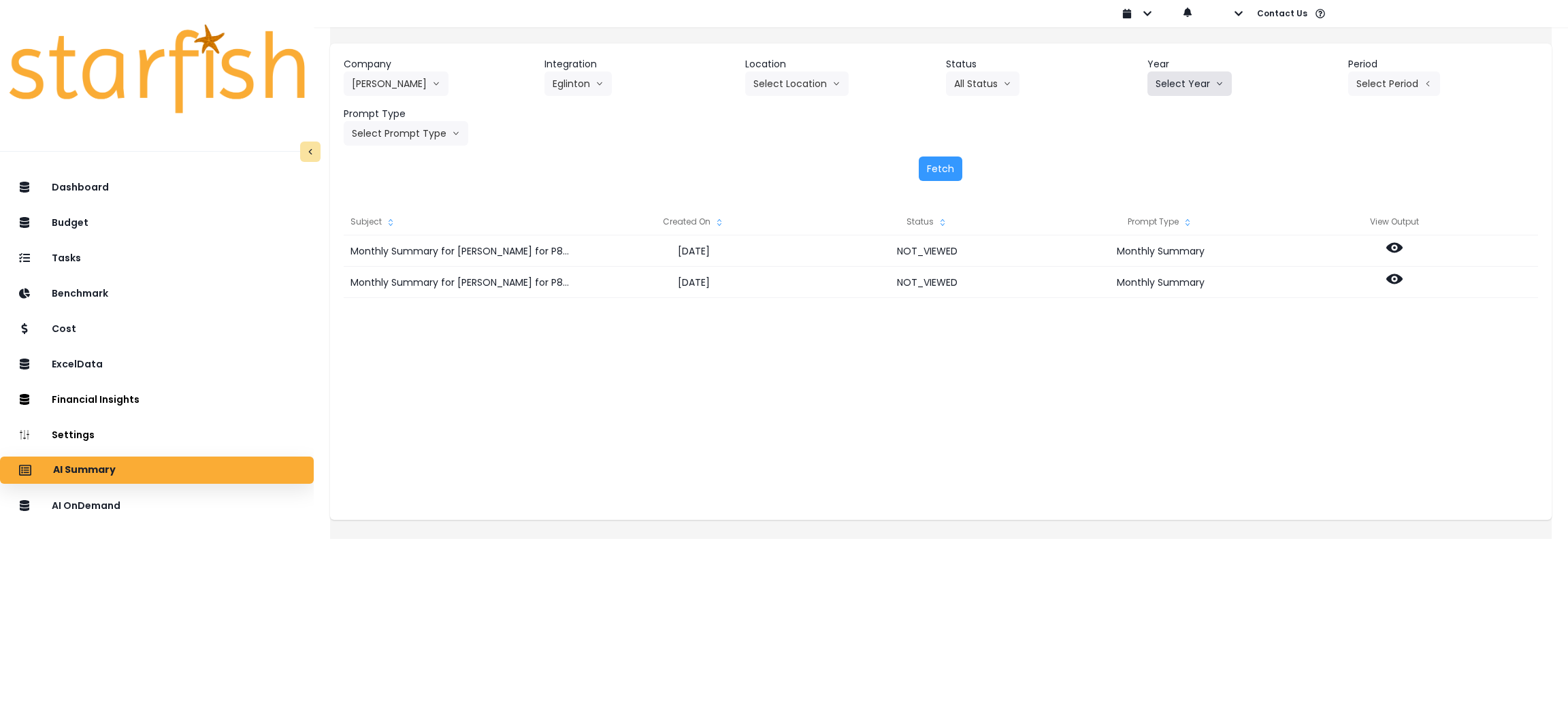
click at [1179, 89] on button "Select Year" at bounding box center [1189, 84] width 84 height 25
click at [1163, 166] on span "2025" at bounding box center [1165, 161] width 21 height 14
click at [1371, 83] on button "Select Period" at bounding box center [1393, 84] width 92 height 25
click at [1323, 257] on span "P8" at bounding box center [1331, 260] width 17 height 14
click at [395, 141] on button "Select Prompt Type" at bounding box center [406, 133] width 125 height 25
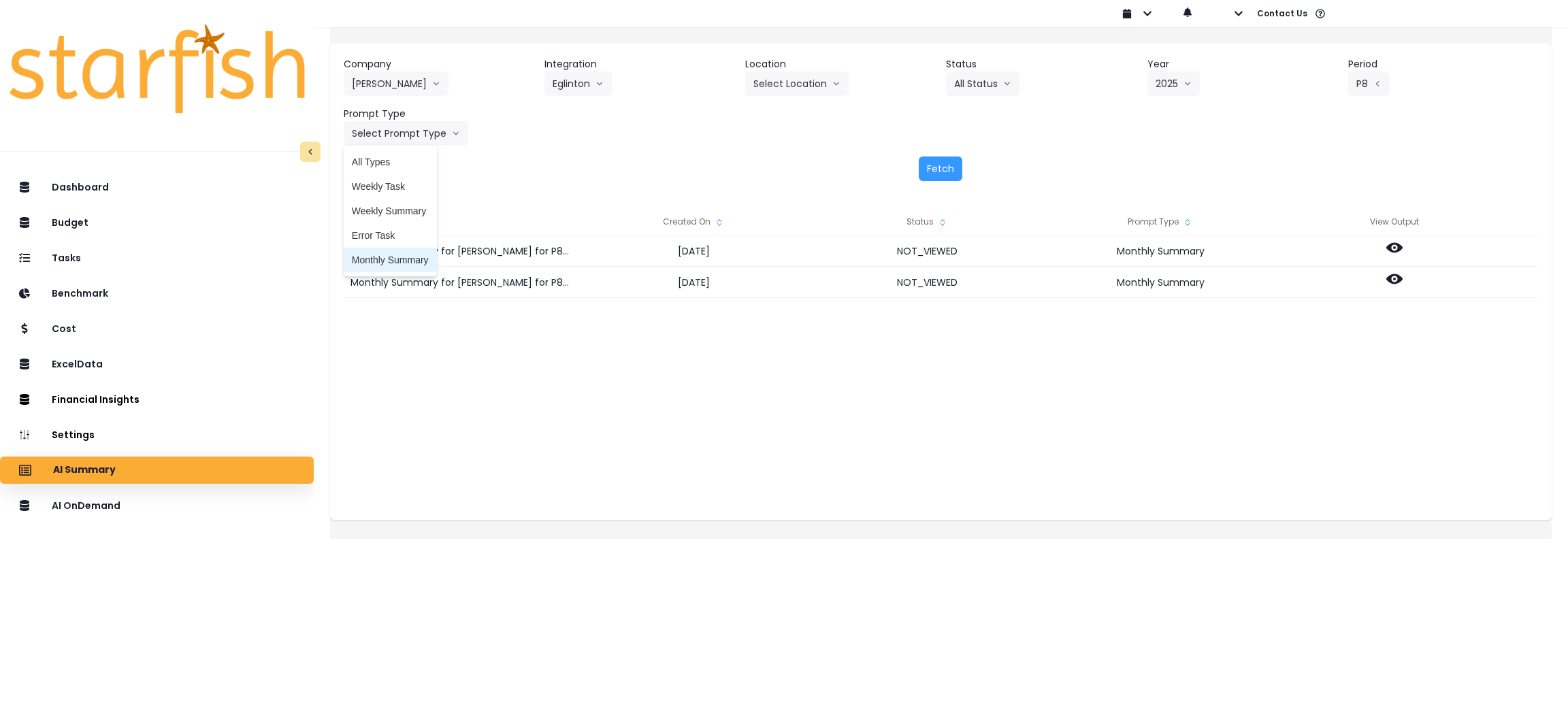
click at [395, 264] on span "Monthly Summary" at bounding box center [391, 260] width 77 height 14
click at [935, 162] on button "Fetch" at bounding box center [940, 169] width 44 height 25
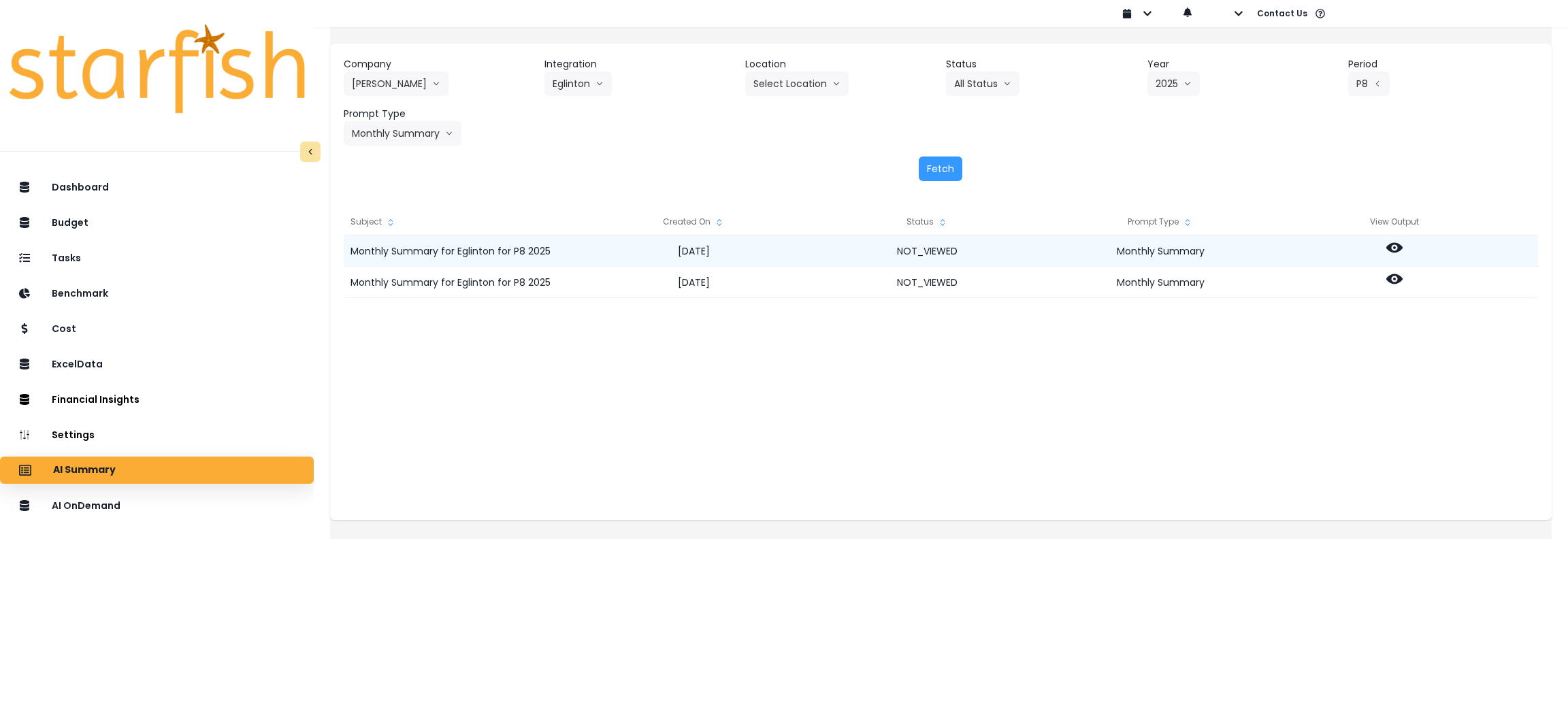
click at [1402, 245] on icon at bounding box center [1394, 247] width 16 height 16
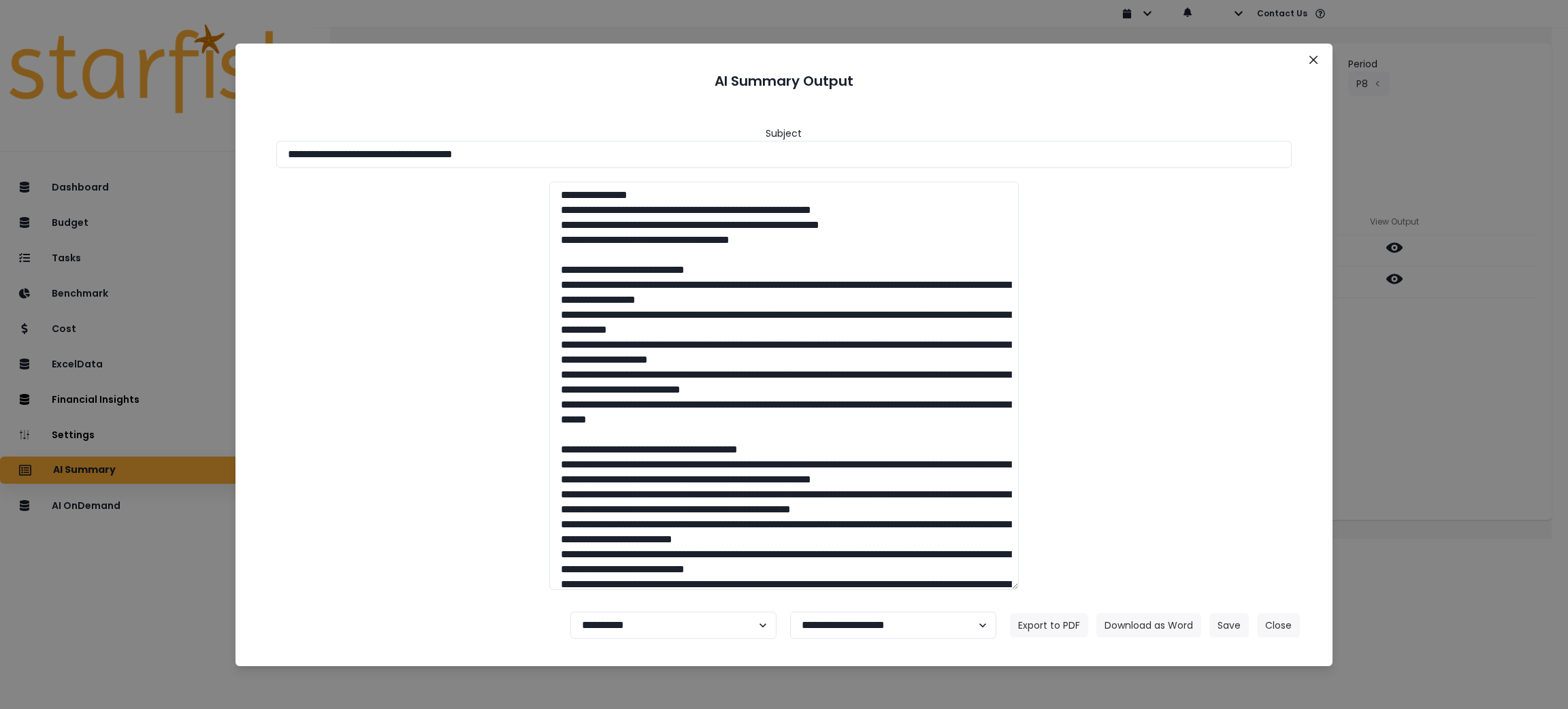
drag, startPoint x: 640, startPoint y: 147, endPoint x: 7, endPoint y: 146, distance: 633.0
click at [23, 146] on div "**********" at bounding box center [784, 354] width 1568 height 709
click at [1113, 619] on button "Download as Word" at bounding box center [1149, 626] width 105 height 25
drag, startPoint x: 1475, startPoint y: 452, endPoint x: 1457, endPoint y: 327, distance: 126.3
click at [1475, 452] on div "**********" at bounding box center [784, 354] width 1568 height 709
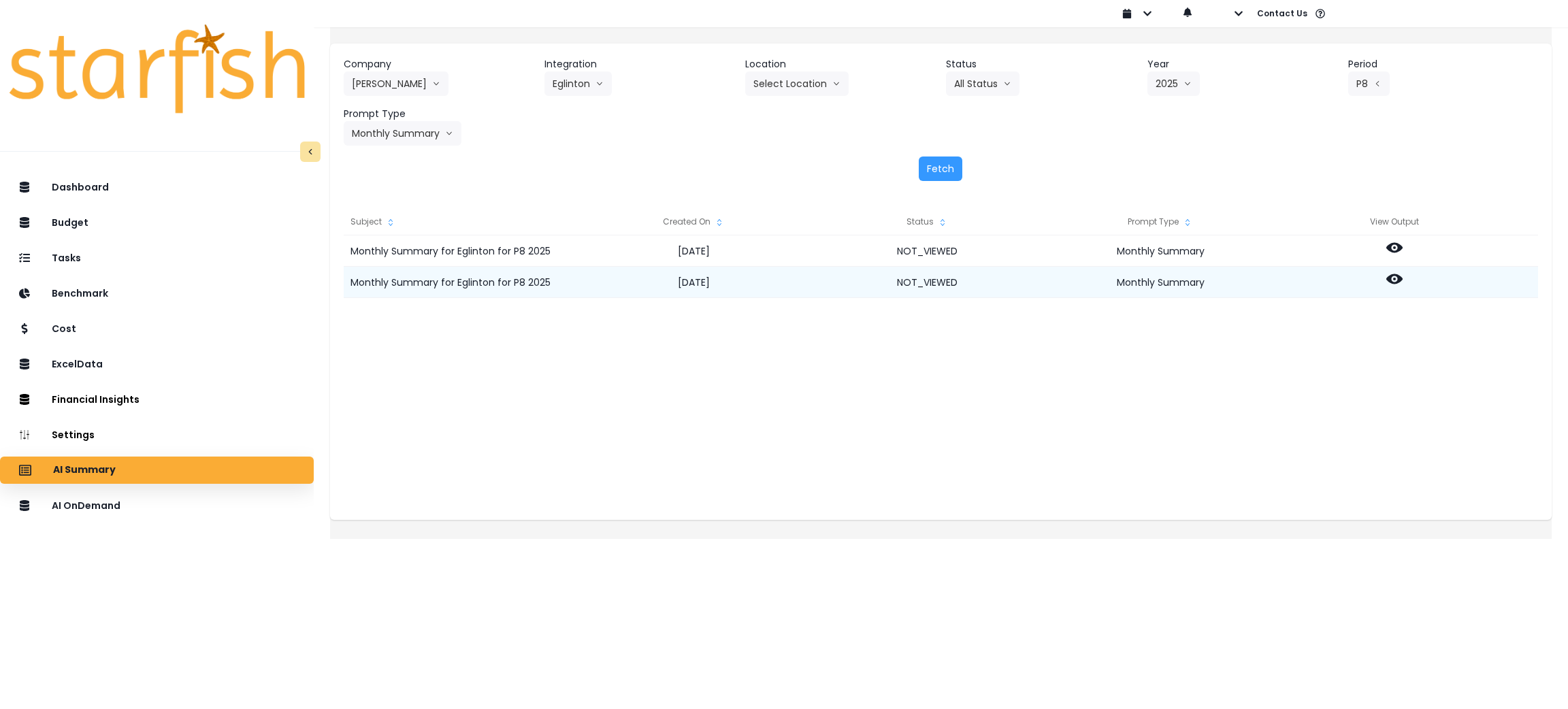
click at [1402, 280] on icon at bounding box center [1394, 278] width 16 height 16
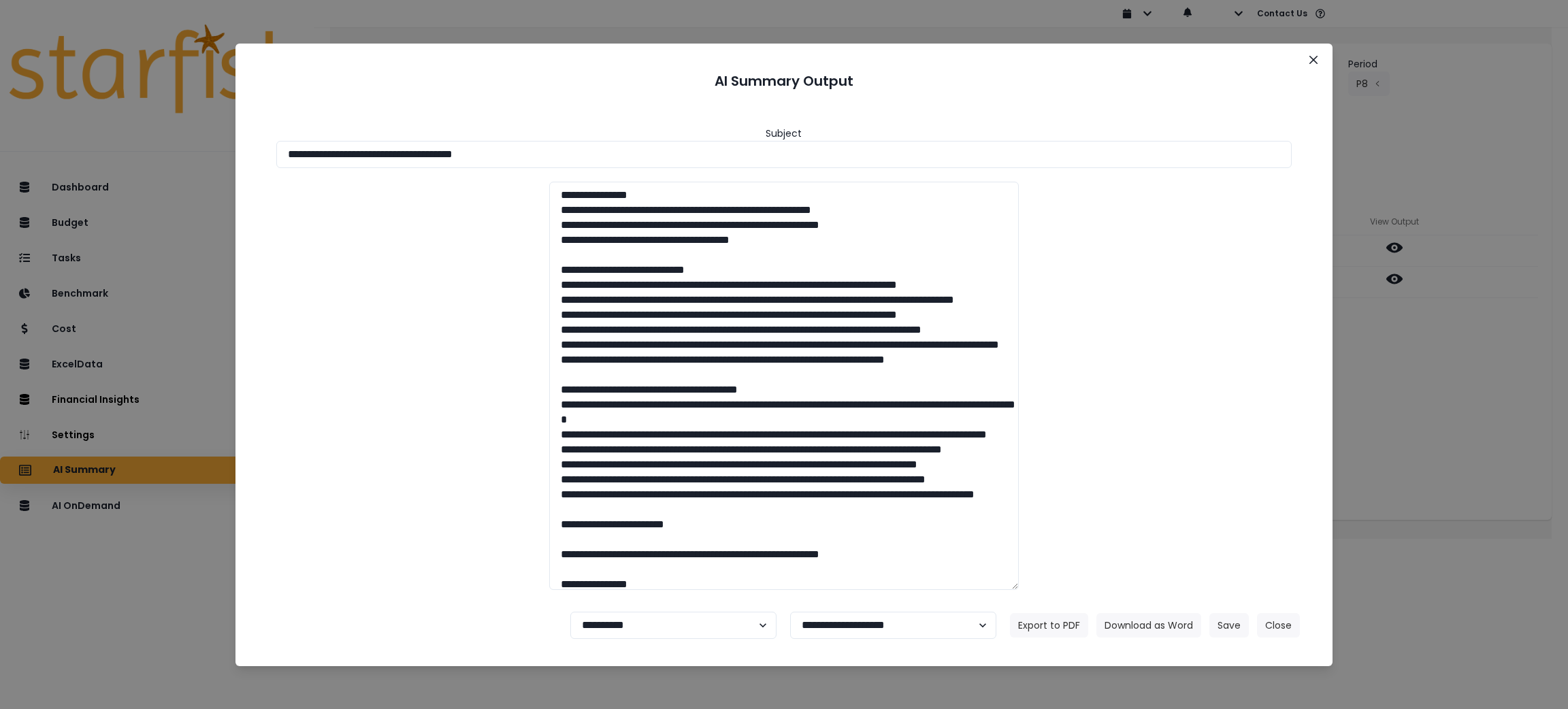
drag, startPoint x: 578, startPoint y: 160, endPoint x: 0, endPoint y: 162, distance: 578.0
click at [0, 162] on div "**********" at bounding box center [784, 354] width 1568 height 709
click at [1116, 627] on button "Download as Word" at bounding box center [1149, 626] width 105 height 25
click at [1284, 617] on button "Close" at bounding box center [1278, 626] width 43 height 25
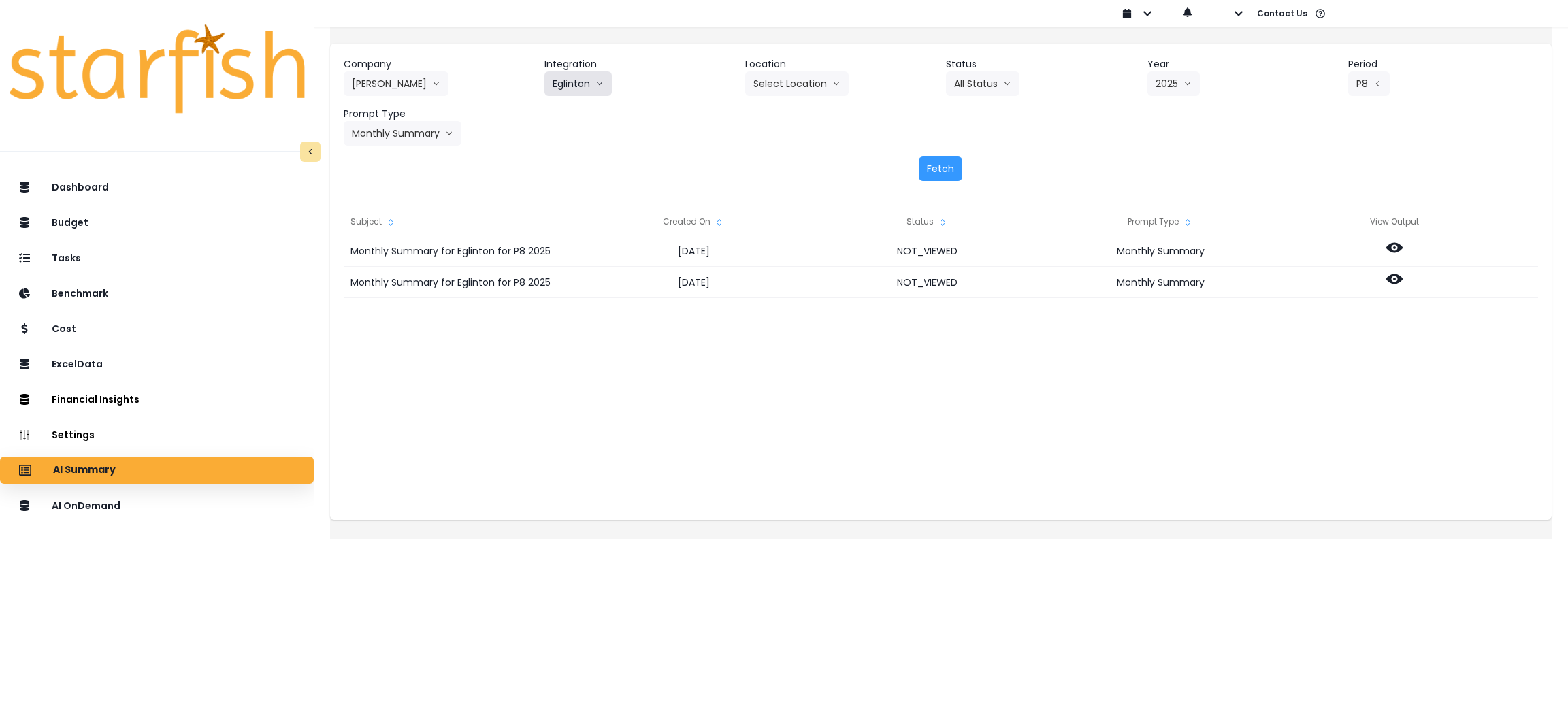
click at [594, 90] on button "Eglinton" at bounding box center [577, 84] width 67 height 25
click at [585, 239] on span "Queensway" at bounding box center [592, 235] width 79 height 14
click at [1183, 88] on button "Select Year" at bounding box center [1189, 84] width 84 height 25
click at [1167, 161] on span "2025" at bounding box center [1165, 161] width 21 height 14
click at [1374, 89] on button "Select Period" at bounding box center [1393, 84] width 92 height 25
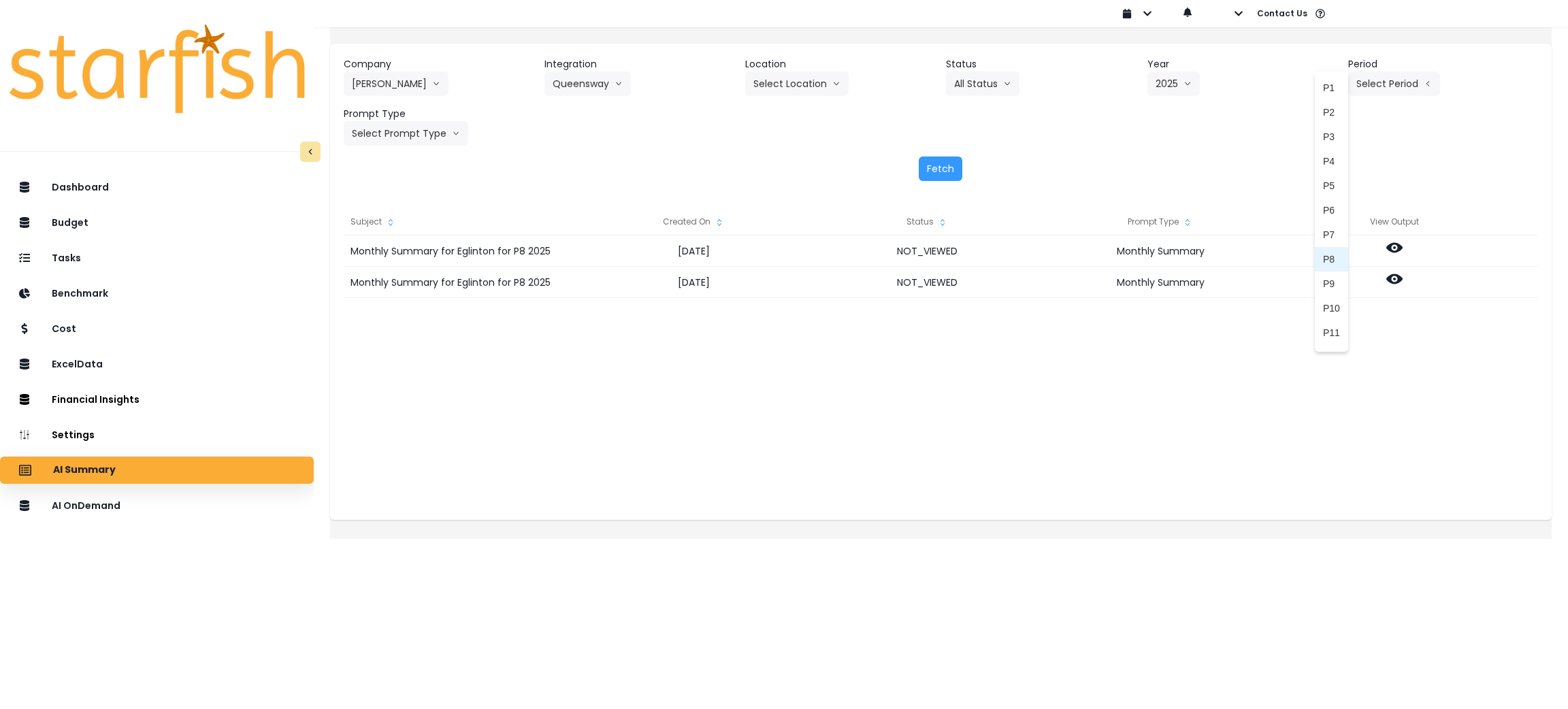
click at [1323, 261] on span "P8" at bounding box center [1331, 260] width 17 height 14
click at [426, 137] on button "Select Prompt Type" at bounding box center [406, 133] width 125 height 25
click at [391, 264] on span "Monthly Summary" at bounding box center [391, 260] width 77 height 14
click at [956, 170] on button "Fetch" at bounding box center [940, 169] width 44 height 25
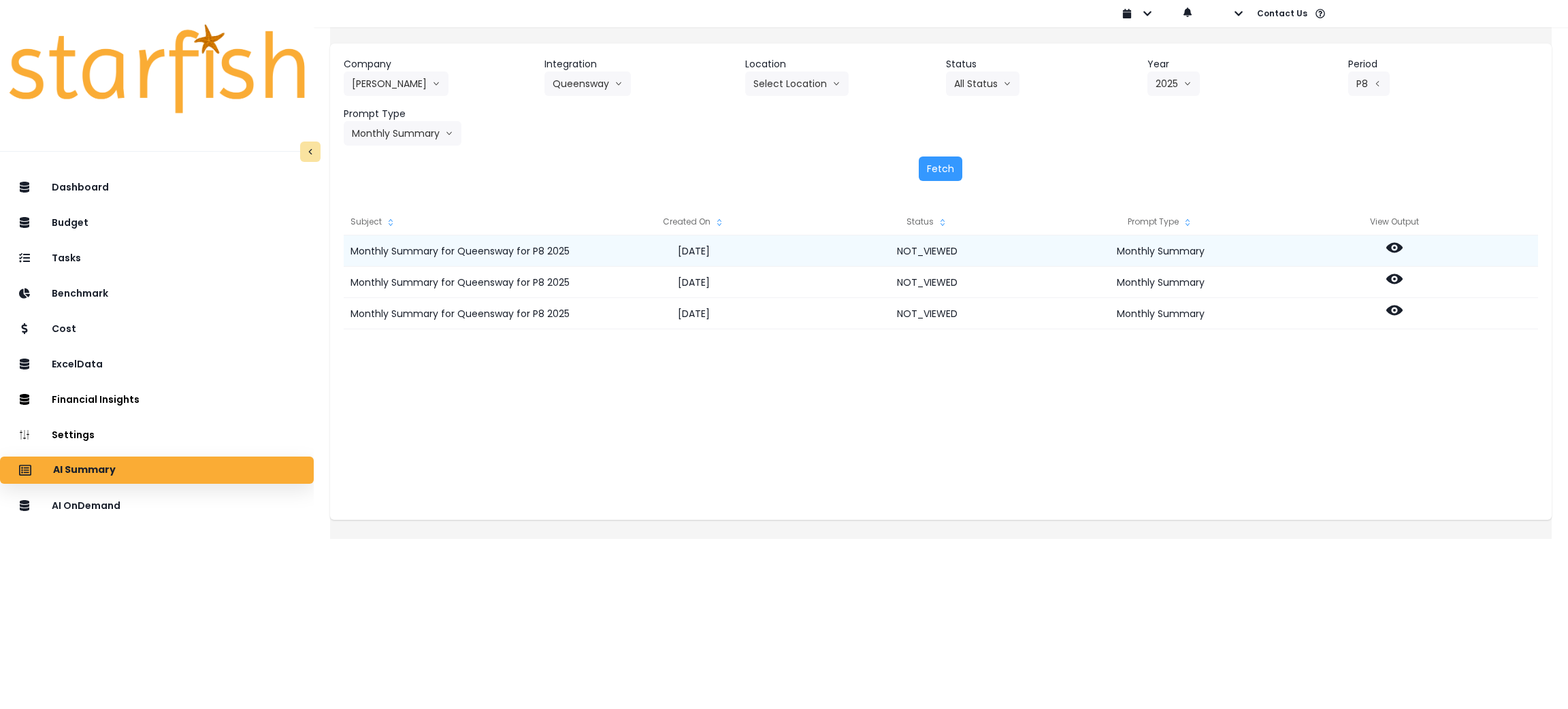
click at [1398, 249] on icon at bounding box center [1394, 247] width 16 height 16
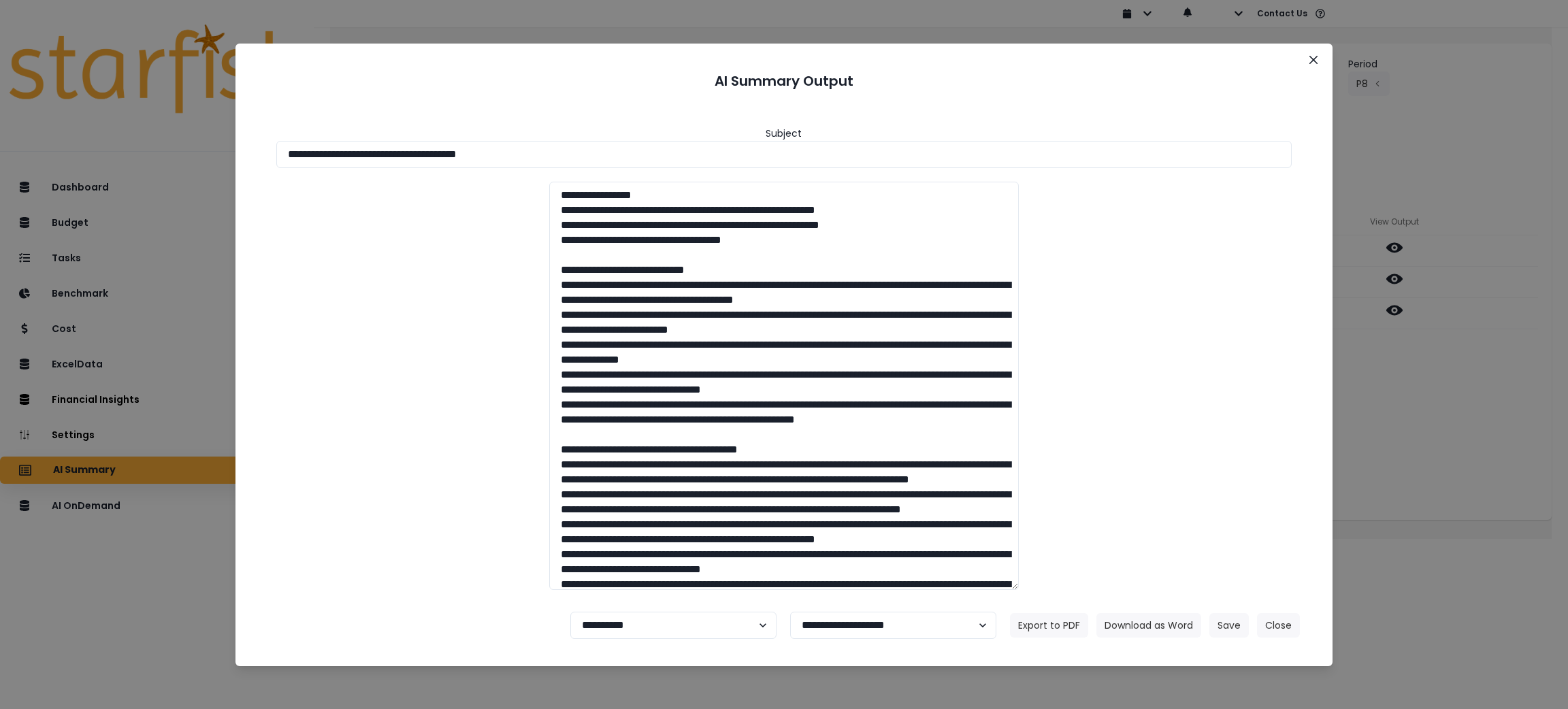
drag, startPoint x: 378, startPoint y: 149, endPoint x: 102, endPoint y: 149, distance: 276.0
click at [105, 149] on div "**********" at bounding box center [784, 354] width 1568 height 709
click at [1167, 617] on button "Download as Word" at bounding box center [1149, 626] width 105 height 25
click at [1459, 422] on div "**********" at bounding box center [784, 354] width 1568 height 709
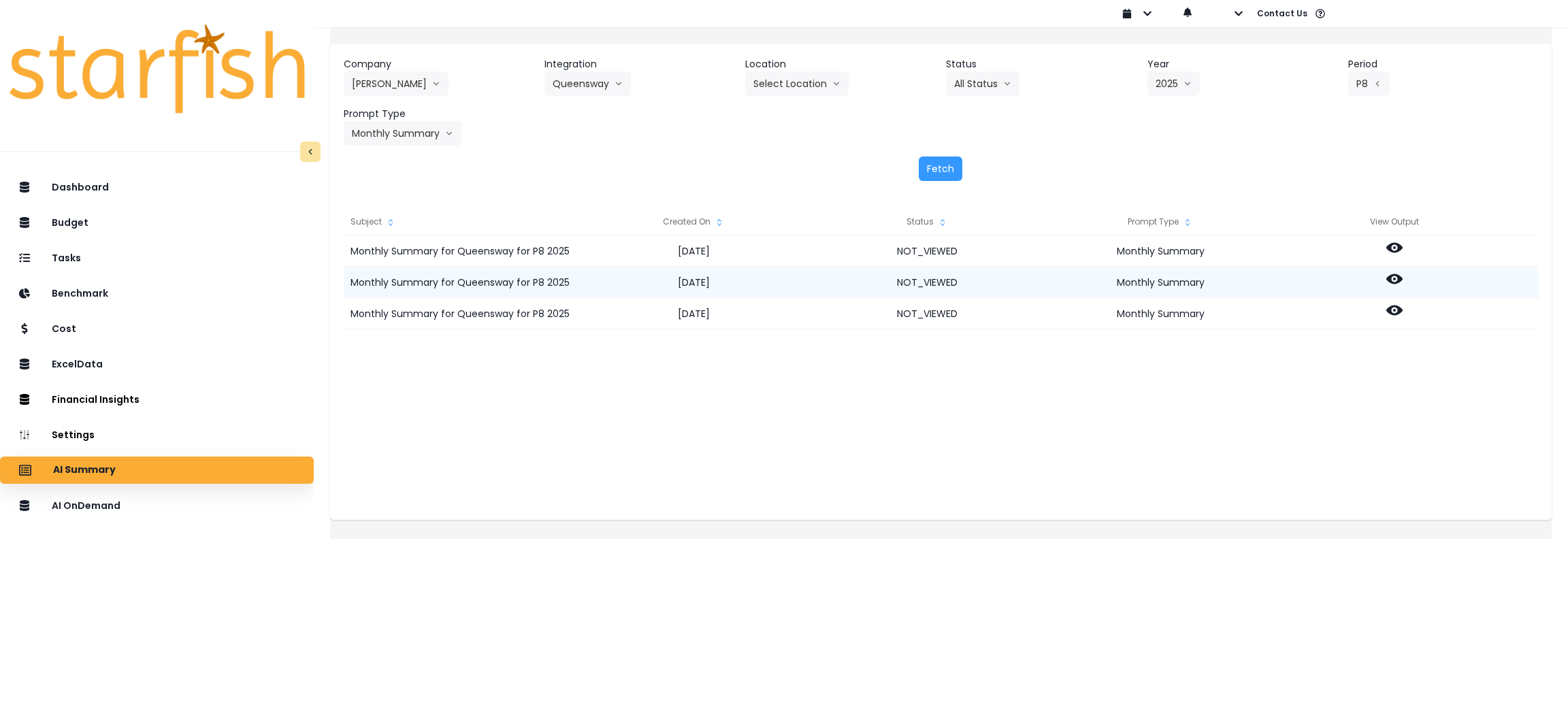
click at [1402, 281] on icon at bounding box center [1394, 279] width 16 height 10
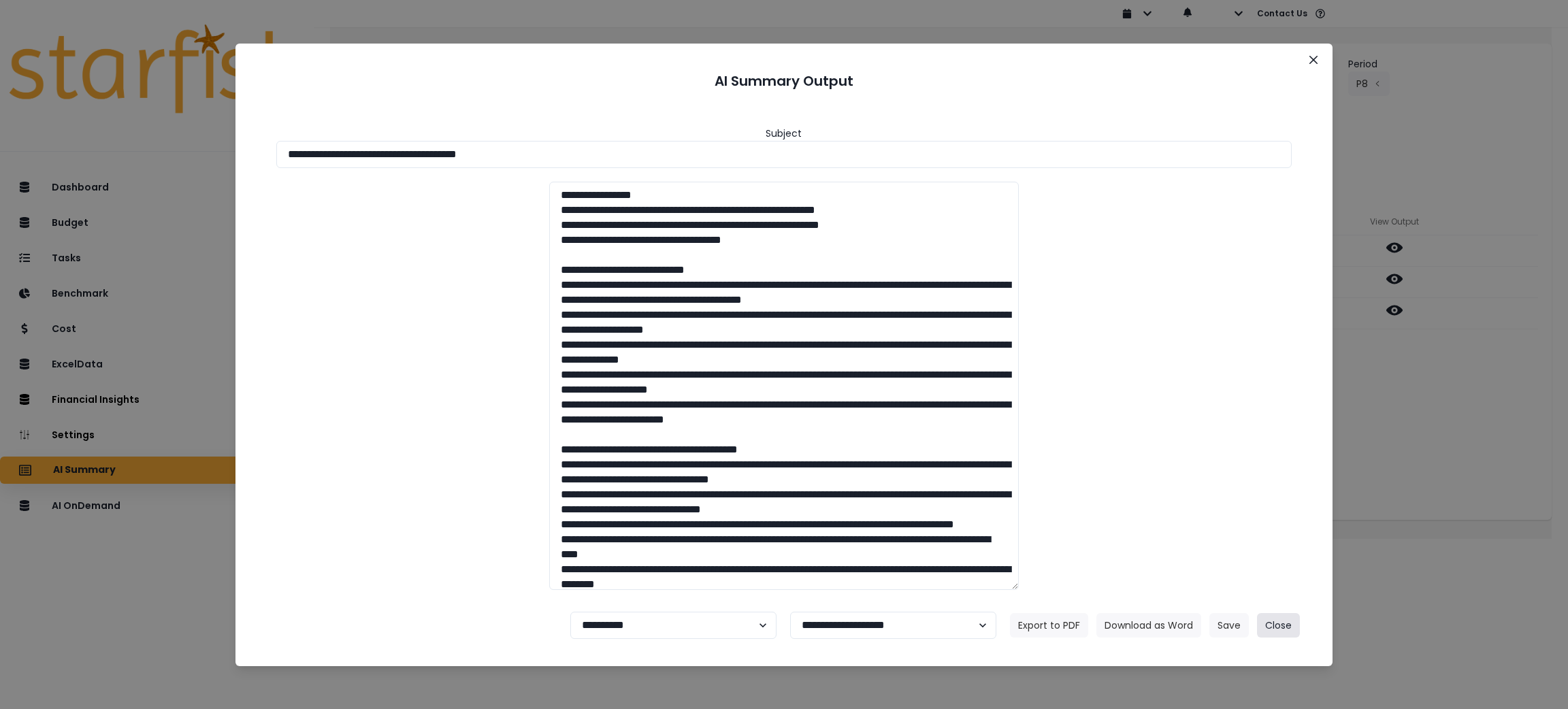
click at [1279, 614] on button "Close" at bounding box center [1278, 626] width 43 height 25
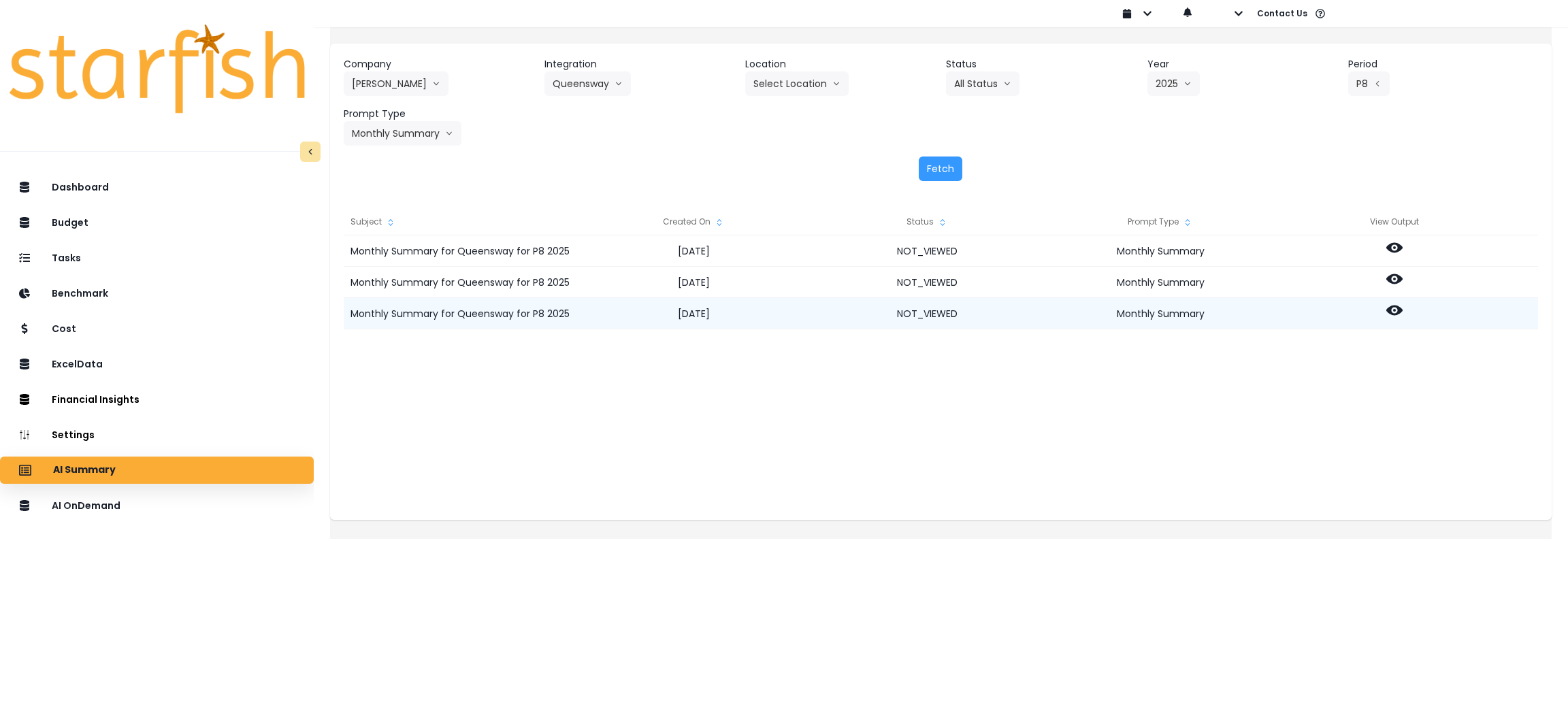
click at [1402, 310] on icon at bounding box center [1394, 310] width 16 height 10
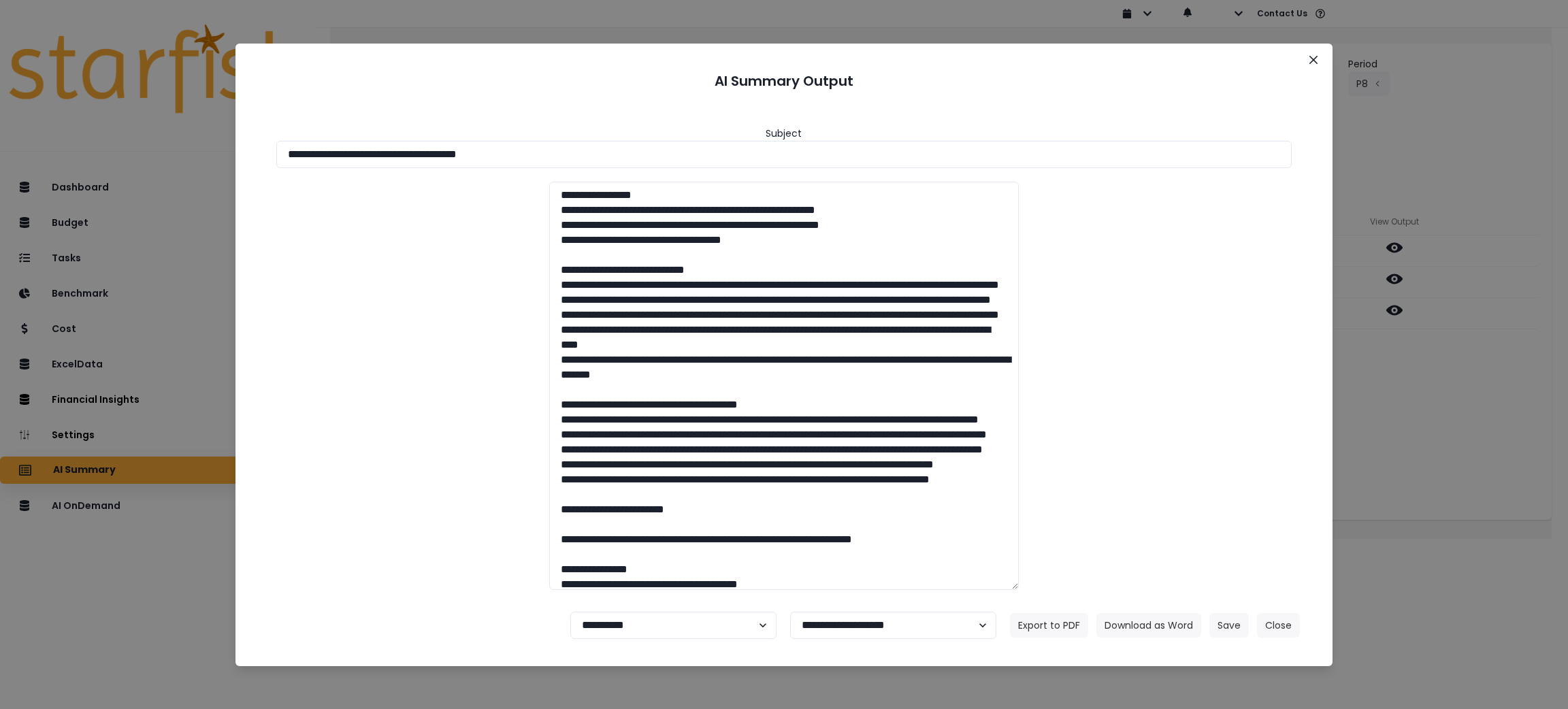
drag, startPoint x: 648, startPoint y: 153, endPoint x: 31, endPoint y: 145, distance: 617.1
click at [0, 137] on div "**********" at bounding box center [784, 354] width 1568 height 709
click at [1140, 619] on button "Download as Word" at bounding box center [1149, 626] width 105 height 25
click at [1419, 582] on div "**********" at bounding box center [784, 354] width 1568 height 709
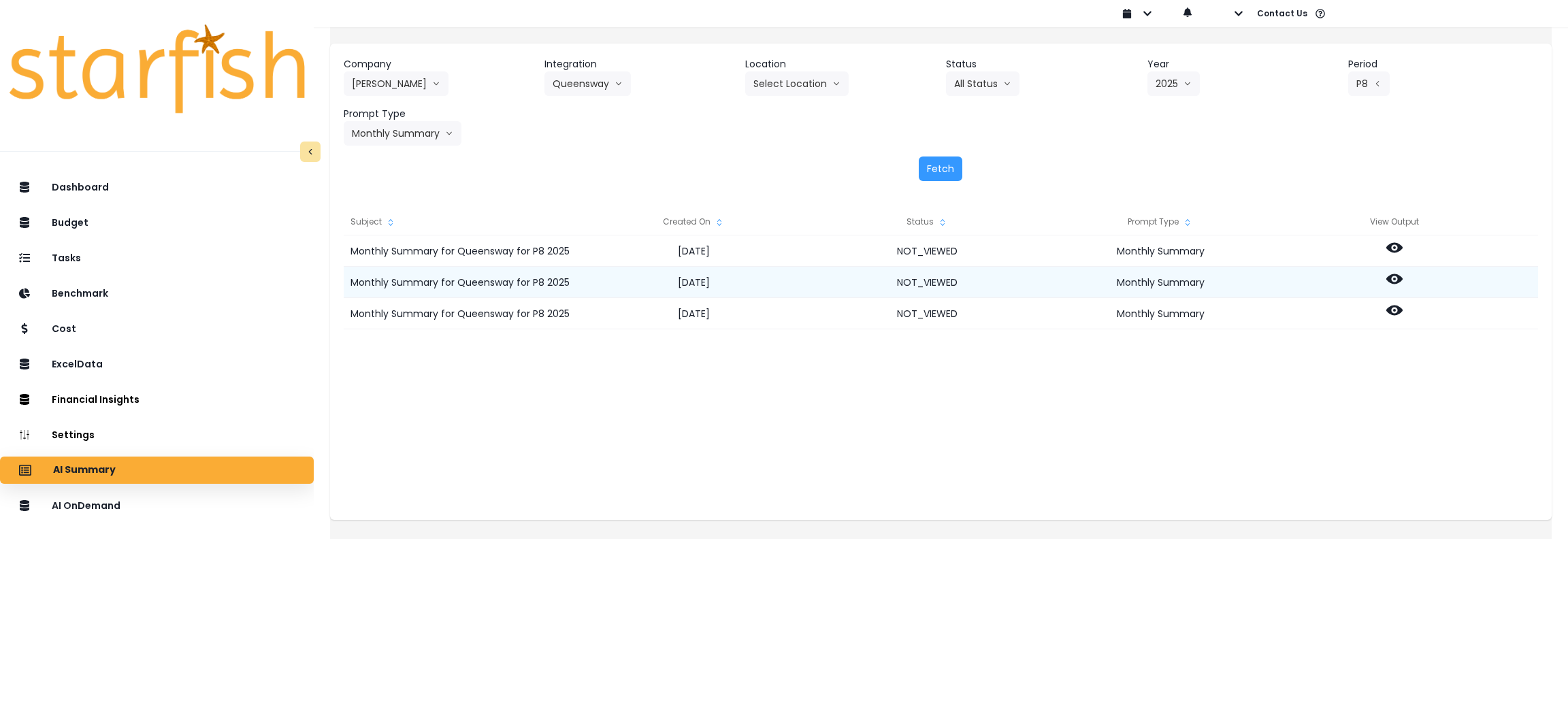
click at [1402, 275] on icon at bounding box center [1394, 279] width 16 height 10
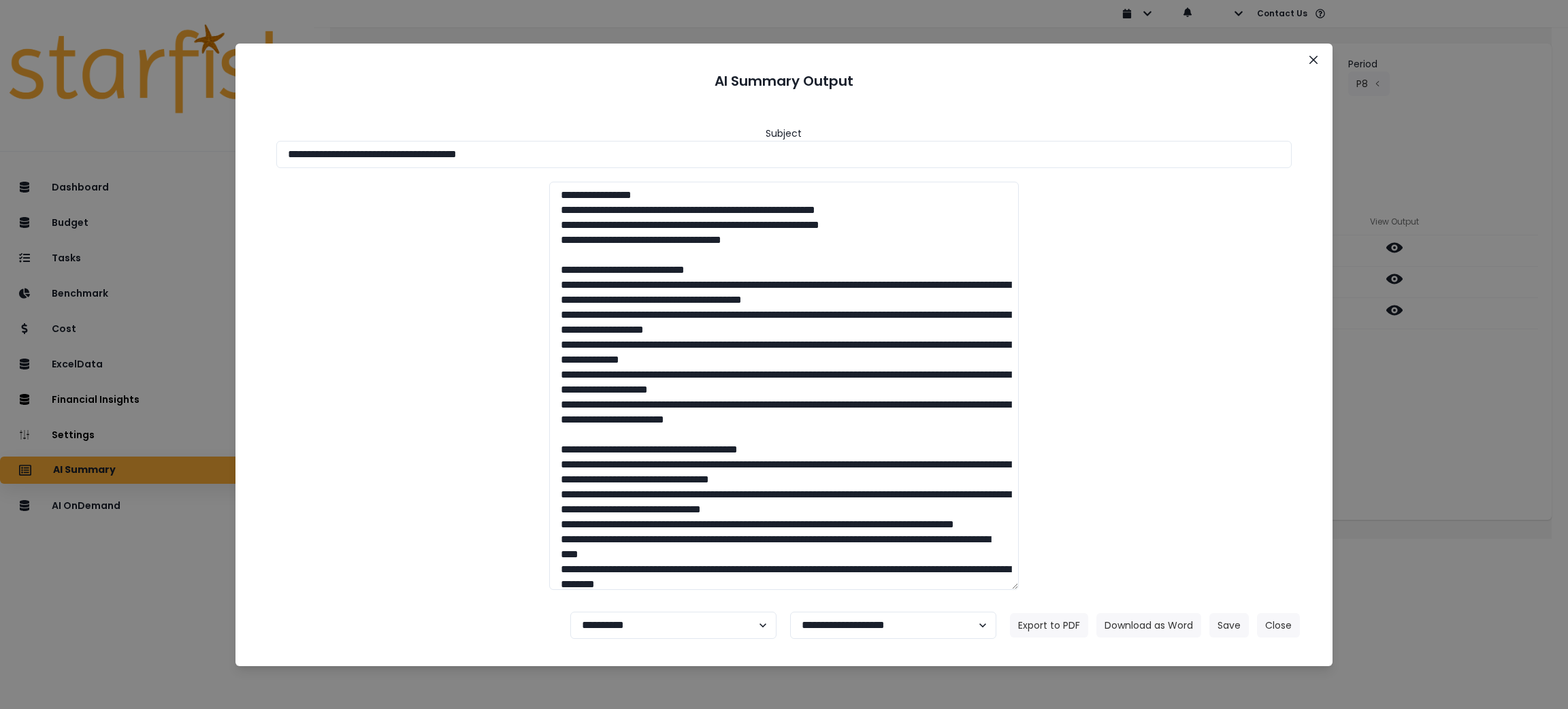
drag, startPoint x: 662, startPoint y: 160, endPoint x: 25, endPoint y: 105, distance: 639.4
click at [25, 105] on div "**********" at bounding box center [784, 354] width 1568 height 709
click at [1308, 64] on button "Close" at bounding box center [1313, 60] width 22 height 22
